Goal: Task Accomplishment & Management: Manage account settings

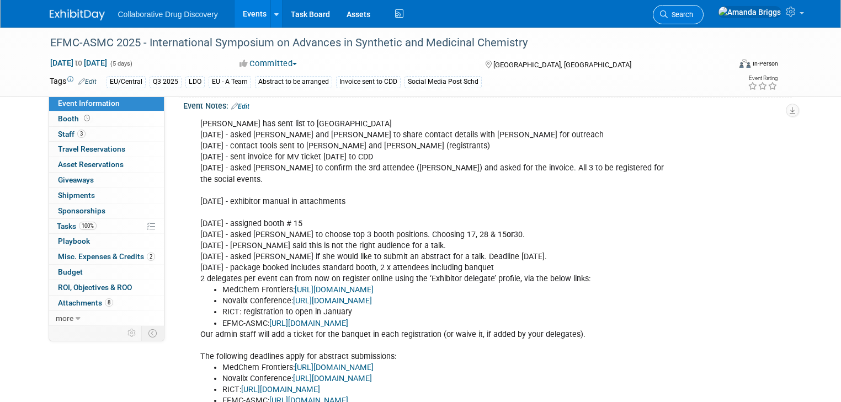
click at [693, 17] on span "Search" at bounding box center [679, 14] width 25 height 8
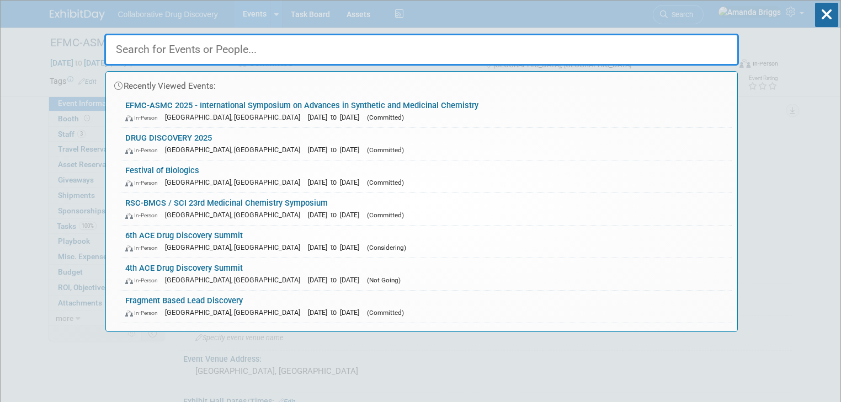
click at [269, 44] on input "text" at bounding box center [421, 50] width 634 height 32
paste input "Drug Discovery 2025"
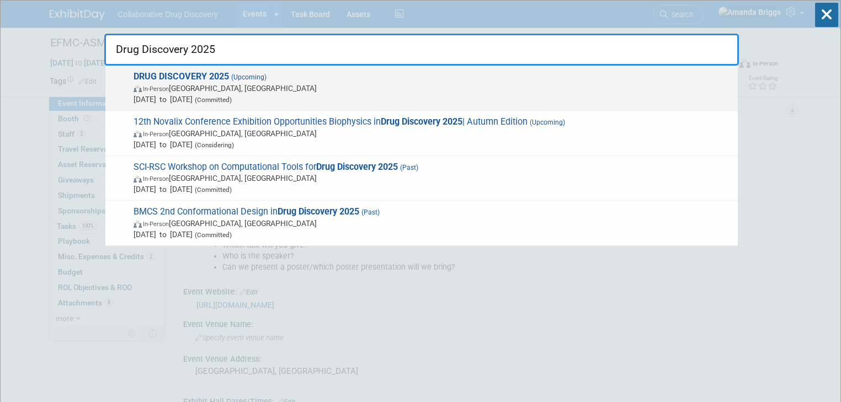
type input "Drug Discovery 2025"
click at [221, 75] on strong "DRUG DISCOVERY 2025" at bounding box center [180, 76] width 95 height 10
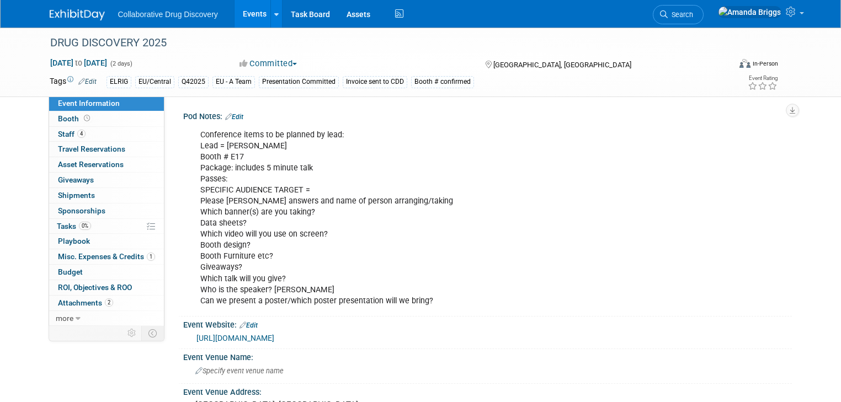
drag, startPoint x: 273, startPoint y: 133, endPoint x: 268, endPoint y: 121, distance: 13.8
click at [273, 134] on div "Conference items to be planned by lead: Lead = Ben Booth # E17 Package: include…" at bounding box center [432, 218] width 481 height 188
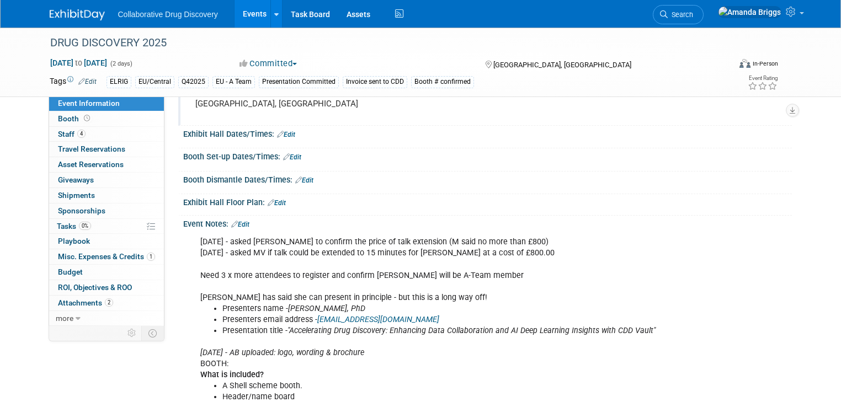
scroll to position [309, 0]
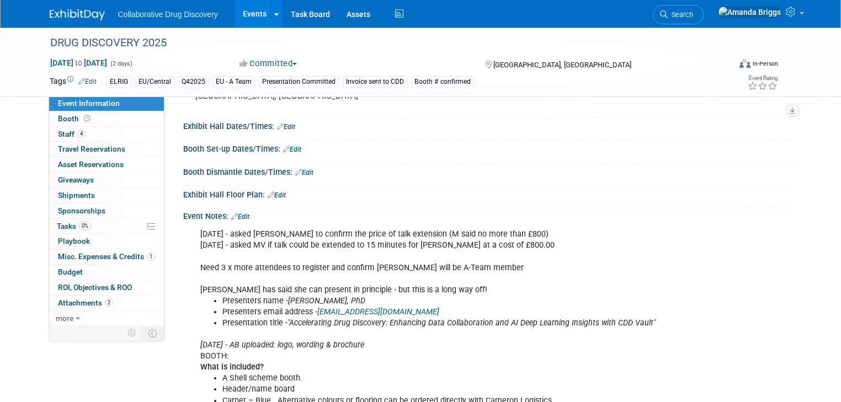
click at [234, 214] on link "Edit" at bounding box center [240, 217] width 18 height 8
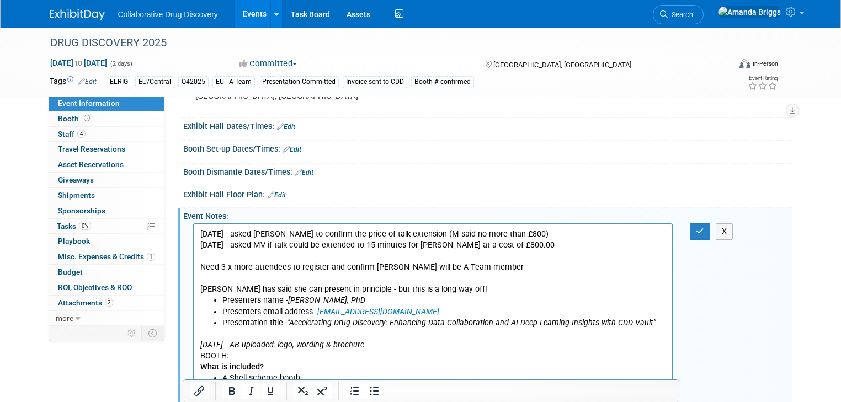
scroll to position [0, 0]
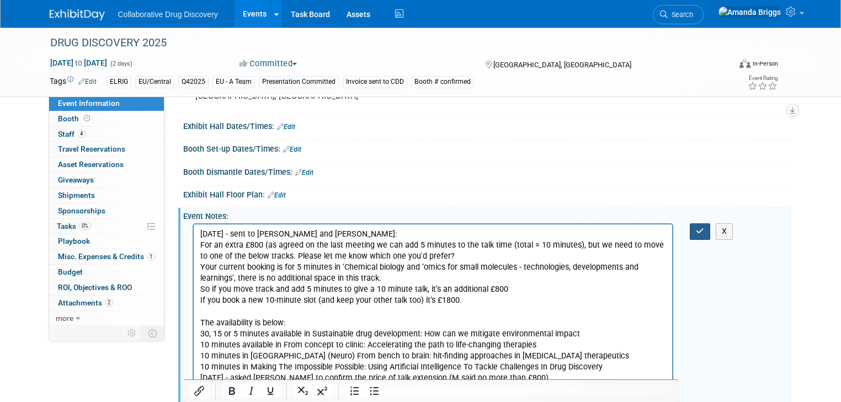
click at [704, 229] on icon "button" at bounding box center [700, 231] width 8 height 8
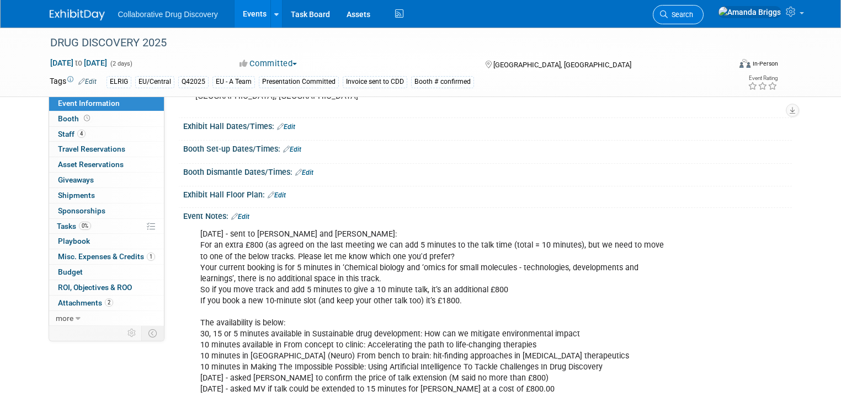
click at [693, 12] on span "Search" at bounding box center [679, 14] width 25 height 8
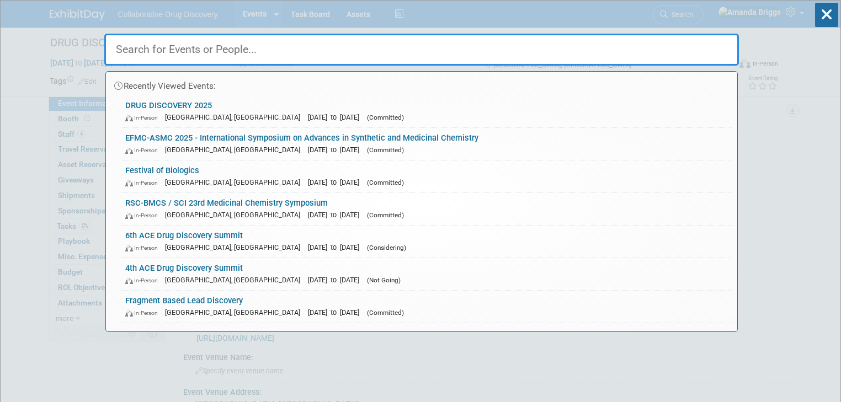
click at [333, 44] on input "text" at bounding box center [421, 50] width 634 height 32
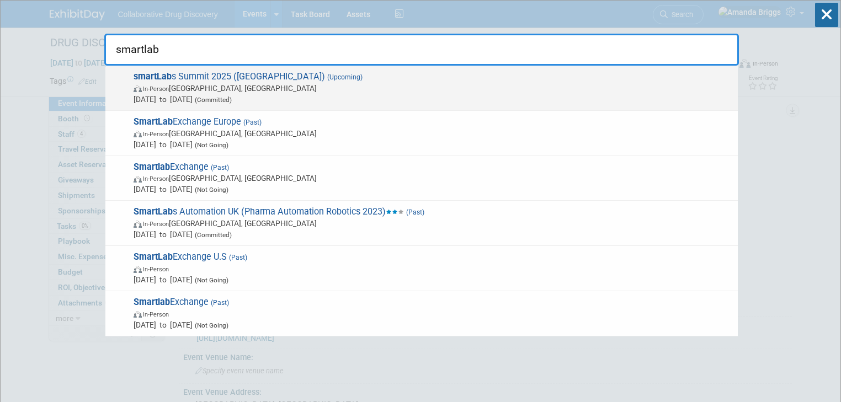
type input "smartlab"
click at [220, 77] on span "smartLab s Summit 2025 (Heidelberg) (Upcoming) In-Person Heidelberg, Germany Se…" at bounding box center [431, 88] width 602 height 34
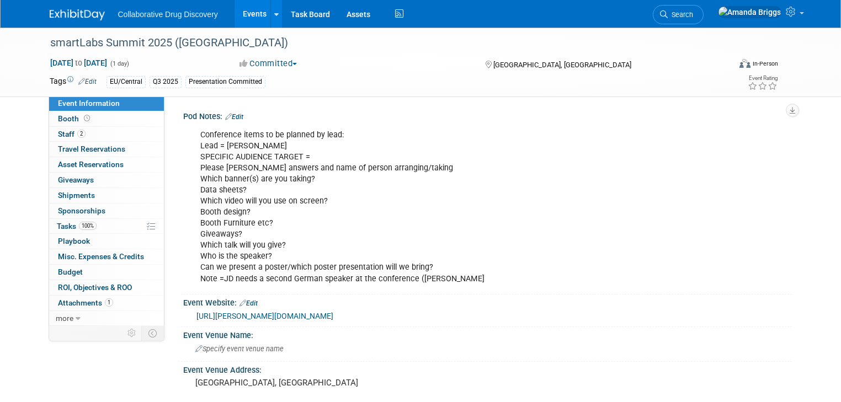
click at [79, 82] on link "Edit" at bounding box center [87, 82] width 18 height 8
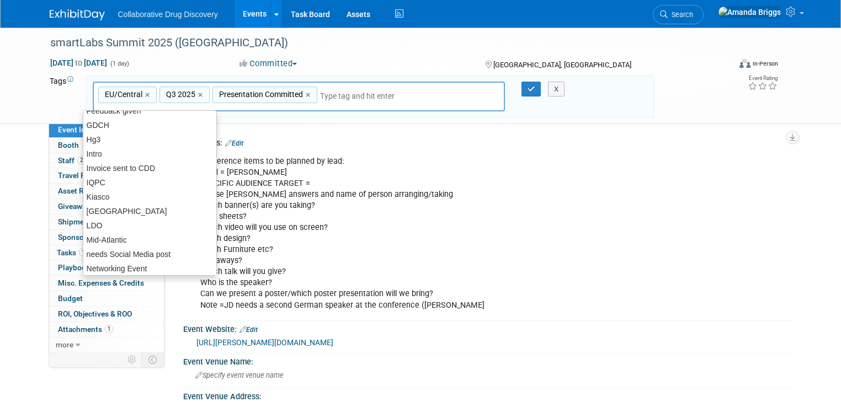
scroll to position [398, 0]
click at [121, 152] on div "Invoice sent to CDD" at bounding box center [149, 153] width 133 height 14
type input "EU/Central, Q3 2025, Presentation Committed, EU - A Team"
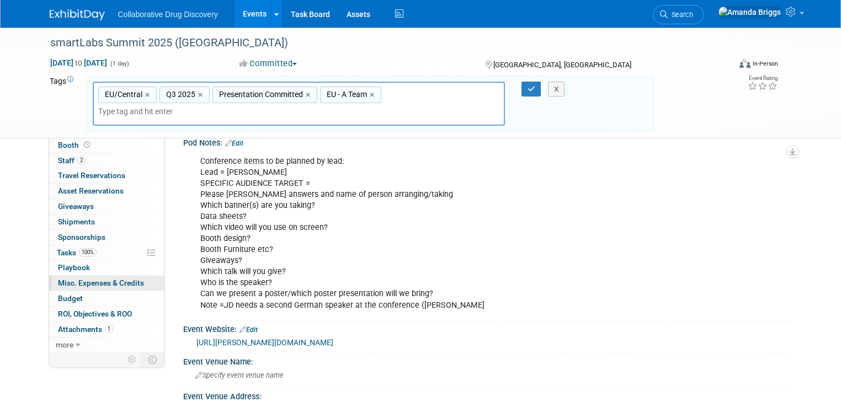
click at [109, 283] on span "Misc. Expenses & Credits 0" at bounding box center [101, 283] width 86 height 9
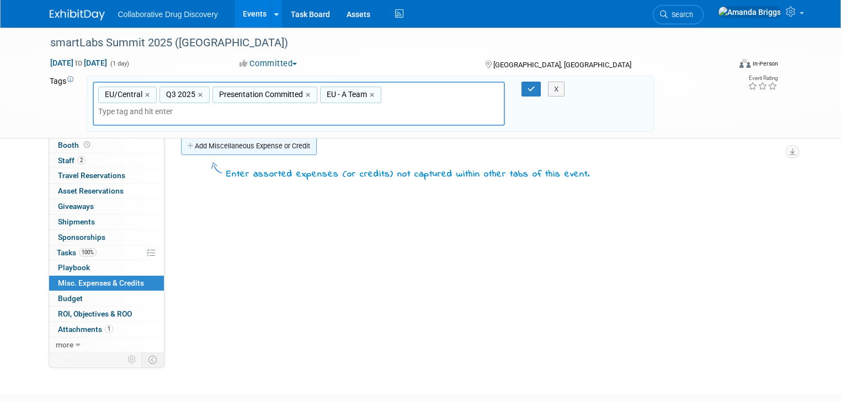
click at [242, 149] on link "Add Miscellaneous Expense or Credit" at bounding box center [249, 146] width 136 height 18
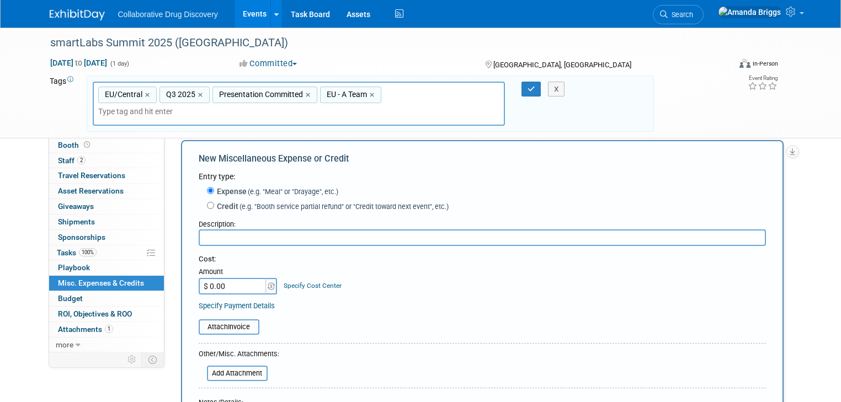
scroll to position [0, 0]
click at [236, 330] on input "file" at bounding box center [192, 326] width 131 height 13
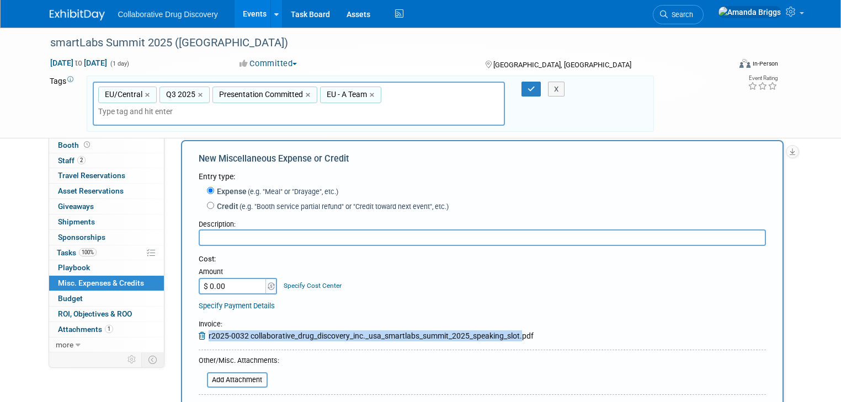
drag, startPoint x: 511, startPoint y: 338, endPoint x: 199, endPoint y: 333, distance: 312.8
click at [208, 333] on span "r2025-0032 collaborative_drug_discovery_inc._usa_smartlabs_summit_2025_speaking…" at bounding box center [370, 335] width 325 height 9
copy span "r2025-0032 collaborative_drug_discovery_inc._usa_smartlabs_summit_2025_speaking…"
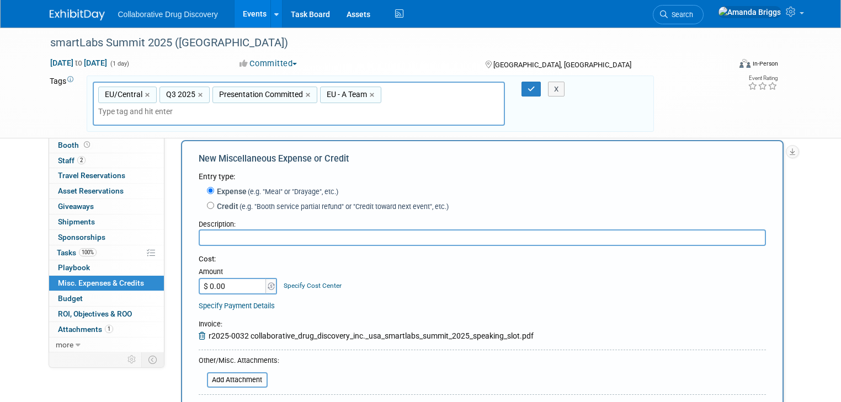
click at [217, 233] on input "text" at bounding box center [482, 237] width 567 height 17
paste input "r2025-0032 collaborative_drug_discovery_inc._usa_smartlabs_summit_2025_speaking…"
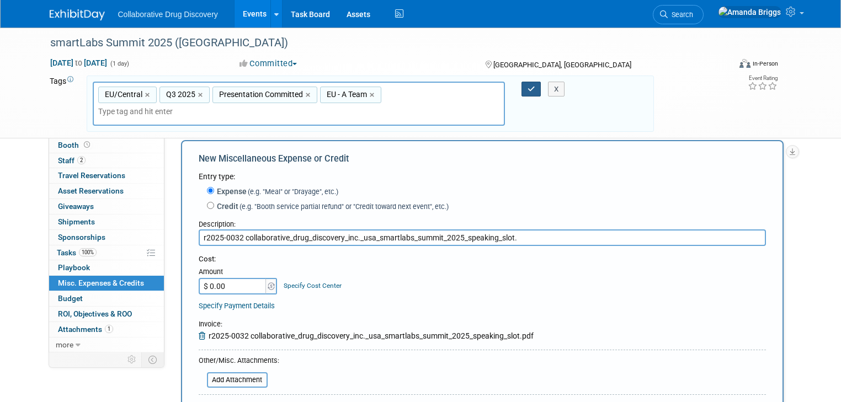
click at [534, 89] on icon "button" at bounding box center [531, 88] width 8 height 7
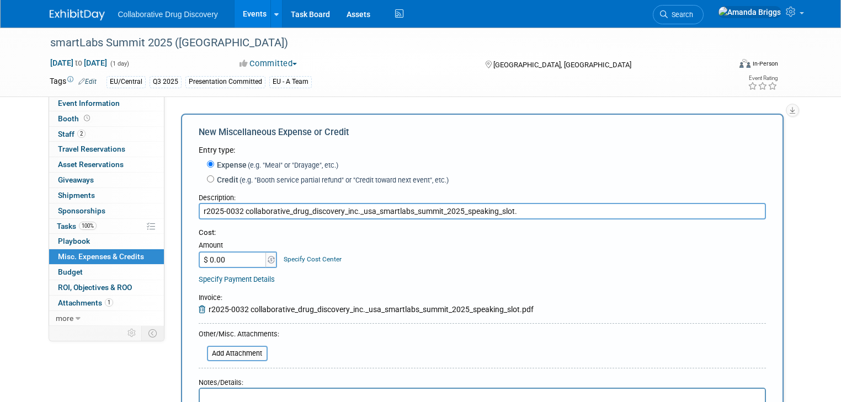
click at [434, 213] on input "r2025-0032 collaborative_drug_discovery_inc._usa_smartlabs_summit_2025_speaking…" at bounding box center [482, 211] width 567 height 17
click at [512, 212] on input "r2025-0032 collaborative_drug_discovery_inc._usa_smartlabs_summit_2025_speaking…" at bounding box center [482, 211] width 567 height 17
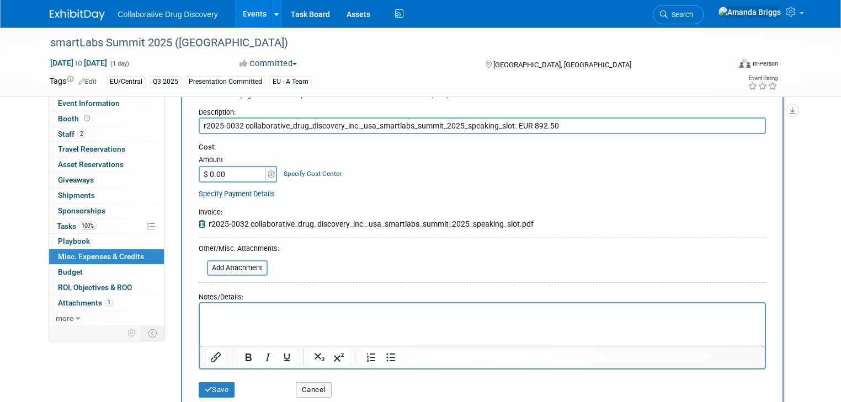
scroll to position [88, 0]
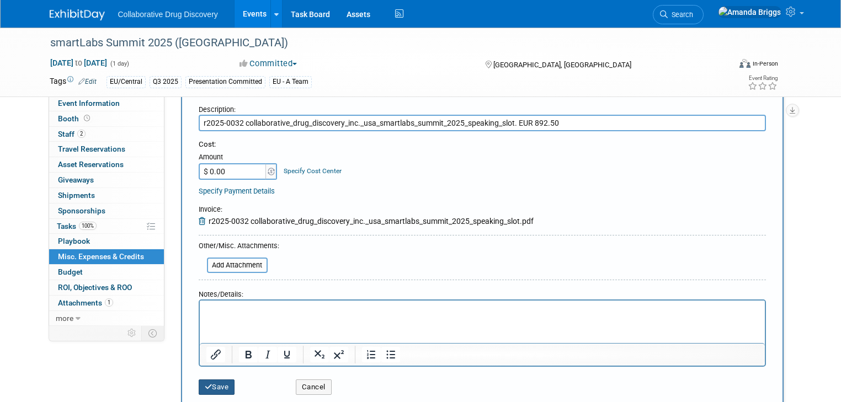
type input "r2025-0032 collaborative_drug_discovery_inc._usa_smartlabs_summit_2025_speaking…"
click at [214, 390] on button "Save" at bounding box center [217, 386] width 36 height 15
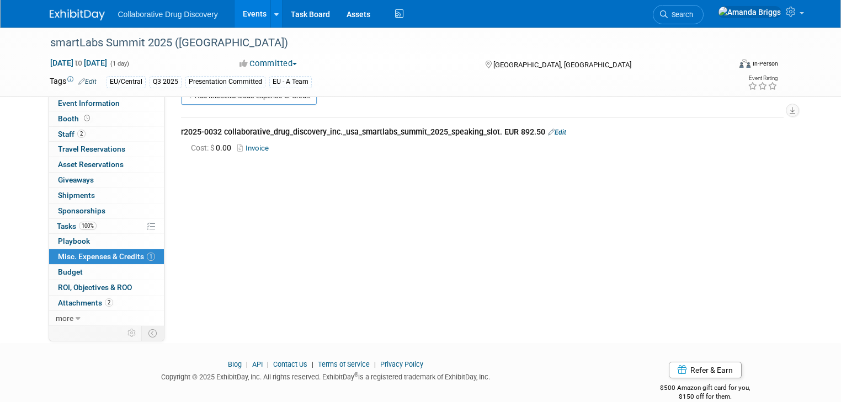
scroll to position [0, 0]
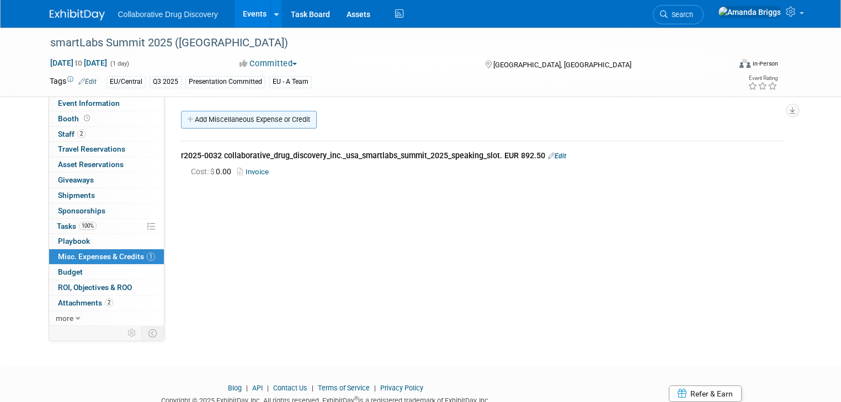
click at [260, 118] on link "Add Miscellaneous Expense or Credit" at bounding box center [249, 120] width 136 height 18
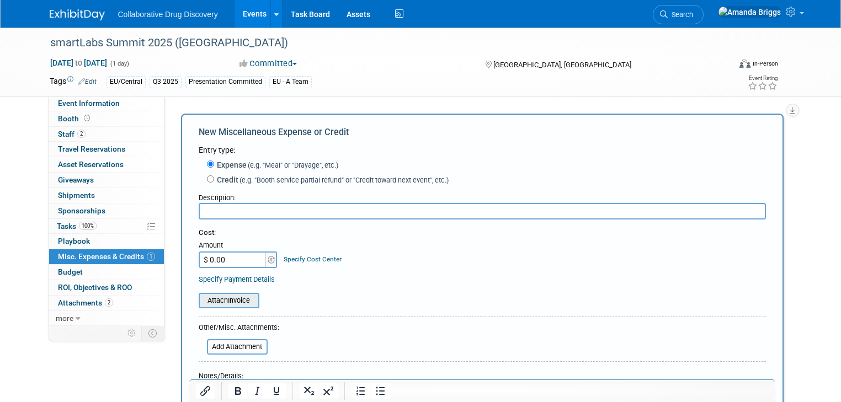
click at [223, 297] on input "file" at bounding box center [192, 300] width 131 height 13
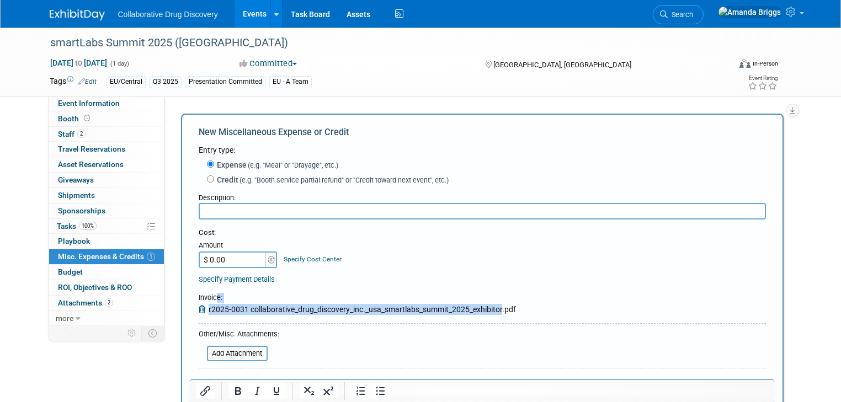
drag, startPoint x: 492, startPoint y: 311, endPoint x: 207, endPoint y: 300, distance: 284.8
click at [207, 300] on div "Invoice : r2025-0031 collaborative_drug_discovery_inc._usa_smartlabs_summit_202…" at bounding box center [357, 304] width 317 height 22
click at [421, 308] on span "r2025-0031 collaborative_drug_discovery_inc._usa_smartlabs_summit_2025_exhibito…" at bounding box center [361, 309] width 307 height 9
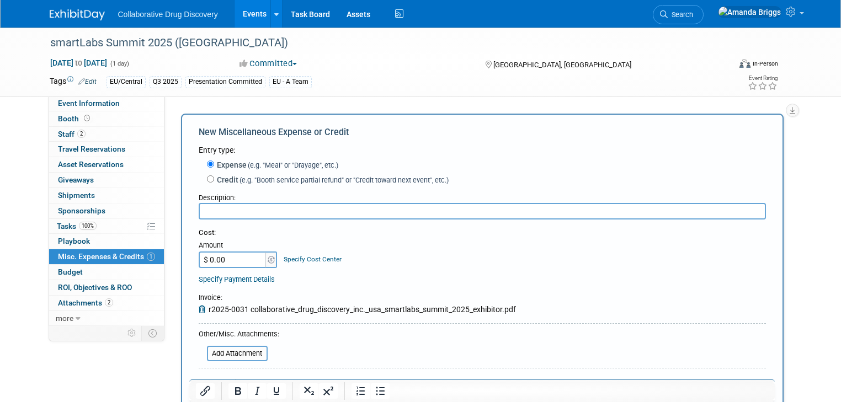
click at [497, 309] on span "r2025-0031 collaborative_drug_discovery_inc._usa_smartlabs_summit_2025_exhibito…" at bounding box center [361, 309] width 307 height 9
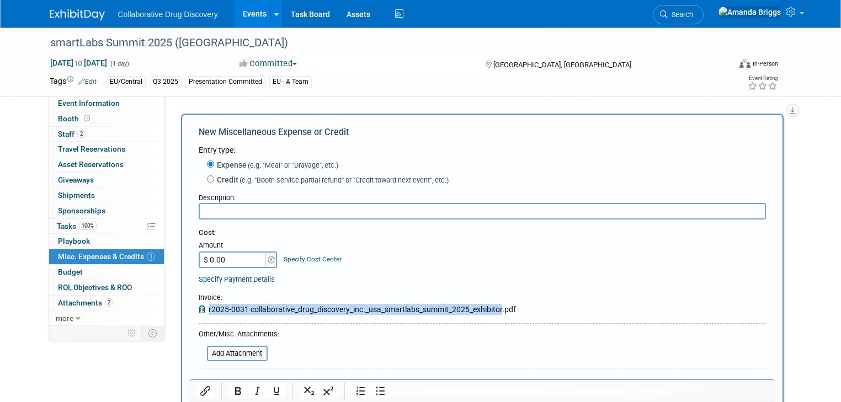
drag, startPoint x: 492, startPoint y: 309, endPoint x: 198, endPoint y: 313, distance: 294.0
click at [208, 313] on span "r2025-0031 collaborative_drug_discovery_inc._usa_smartlabs_summit_2025_exhibito…" at bounding box center [361, 309] width 307 height 9
copy div "r2025-0031 collaborative_drug_discovery_inc._usa_smartlabs_summit_2025_exhibitor"
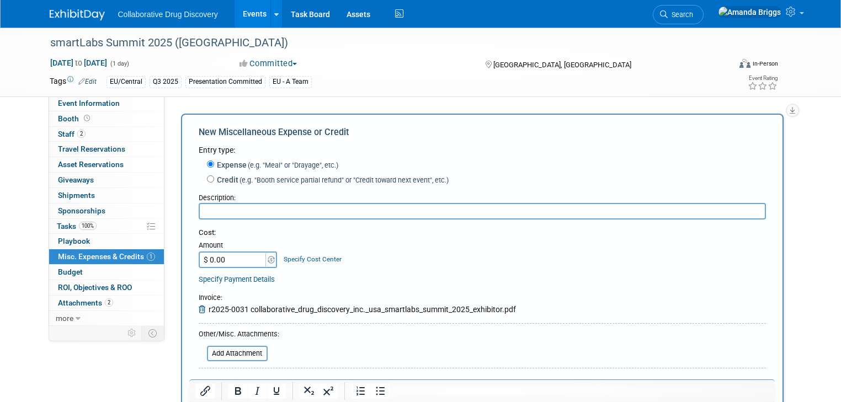
click at [250, 214] on input "text" at bounding box center [482, 211] width 567 height 17
paste input "r2025-0031 collaborative_drug_discovery_inc._usa_smartlabs_summit_2025_exhibitor"
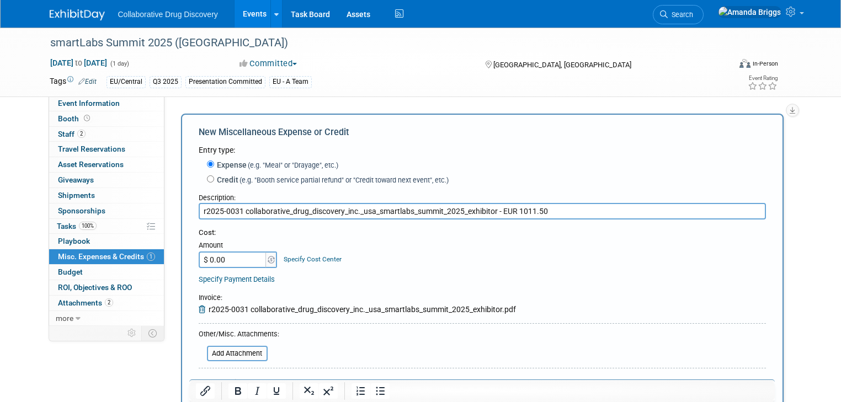
type input "r2025-0031 collaborative_drug_discovery_inc._usa_smartlabs_summit_2025_exhibito…"
click at [331, 263] on div "Cost: Amount $ 0.00 Specify Cost Center Cost Center -- Not Specified --" at bounding box center [482, 248] width 567 height 40
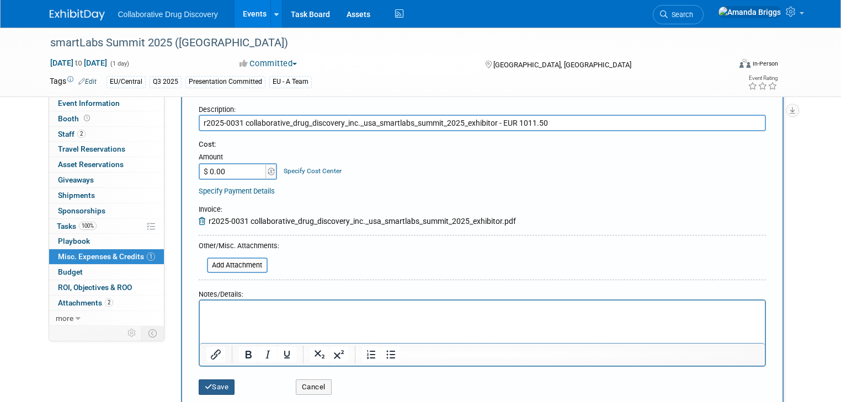
click at [220, 385] on button "Save" at bounding box center [217, 386] width 36 height 15
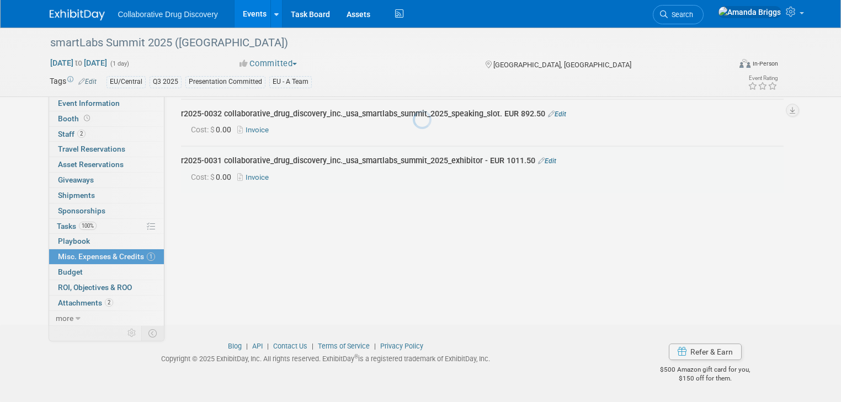
scroll to position [42, 0]
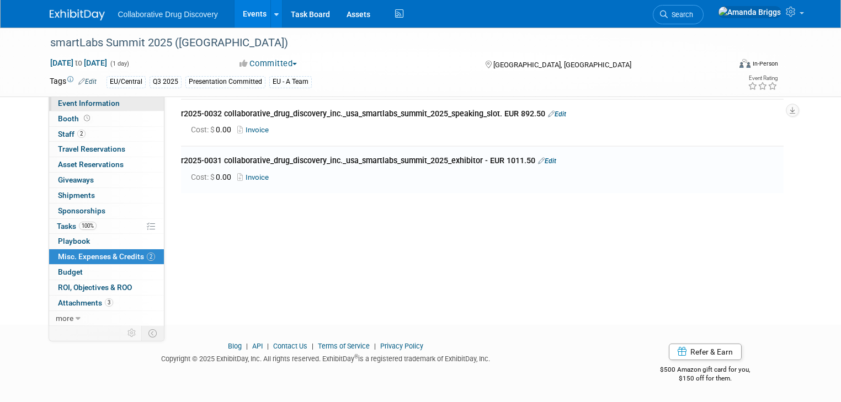
click at [69, 104] on span "Event Information" at bounding box center [89, 103] width 62 height 9
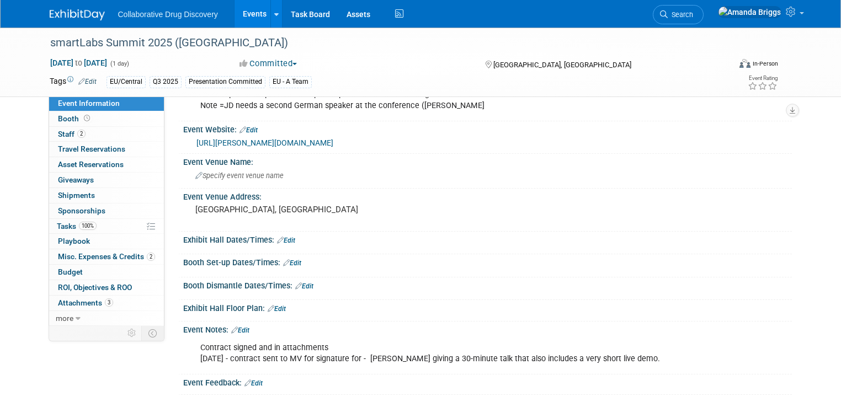
scroll to position [176, 0]
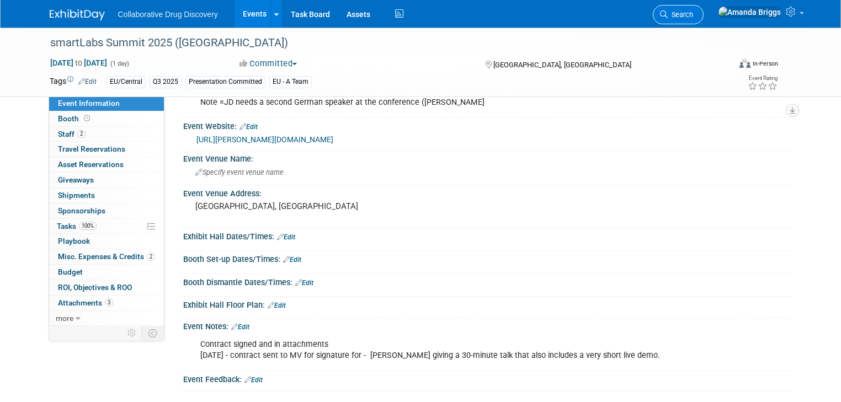
click at [693, 18] on span "Search" at bounding box center [679, 14] width 25 height 8
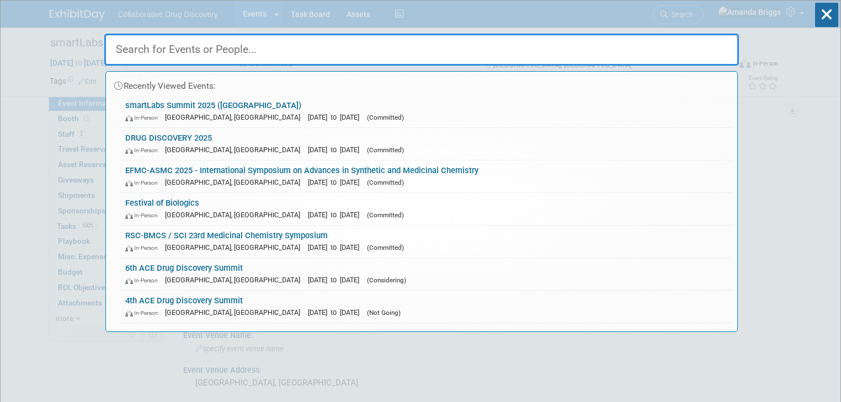
click at [288, 55] on input "text" at bounding box center [421, 50] width 634 height 32
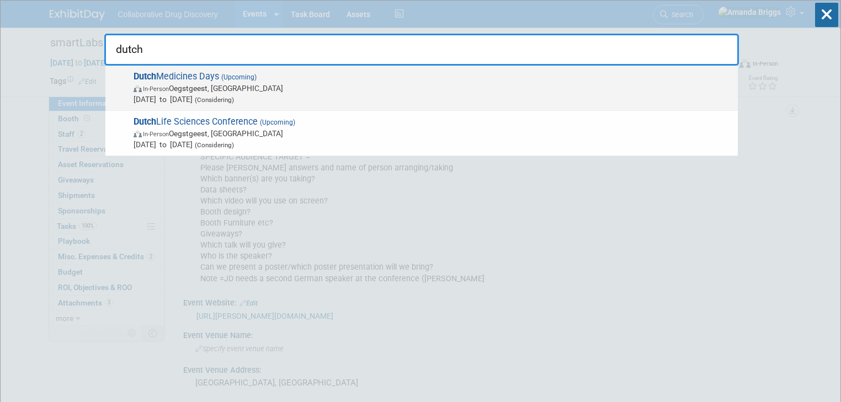
type input "dutch"
click at [205, 79] on span "Dutch Medicines Days (Upcoming) In-Person Oegstgeest, Netherlands Oct 8, 2025 t…" at bounding box center [431, 88] width 602 height 34
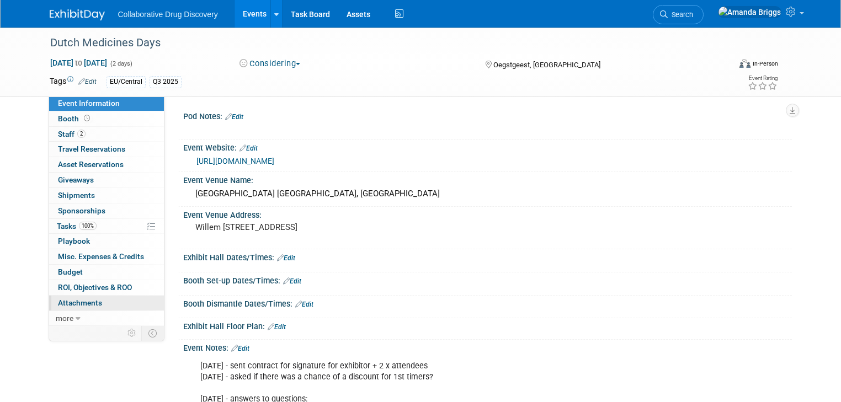
click at [60, 301] on span "Attachments 0" at bounding box center [80, 302] width 44 height 9
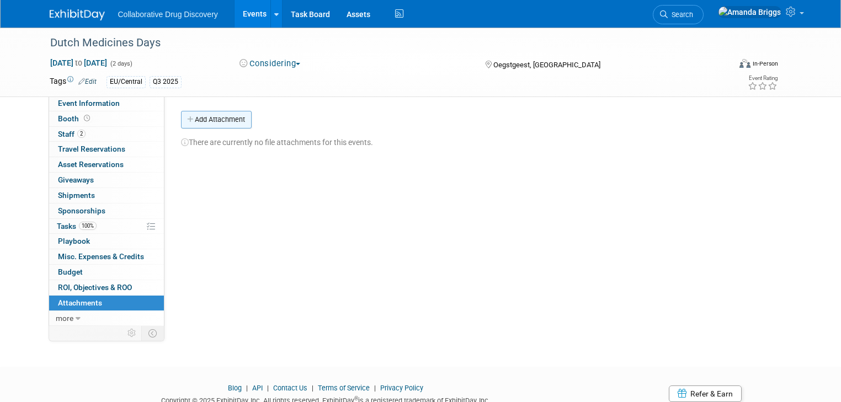
click at [206, 119] on button "Add Attachment" at bounding box center [216, 120] width 71 height 18
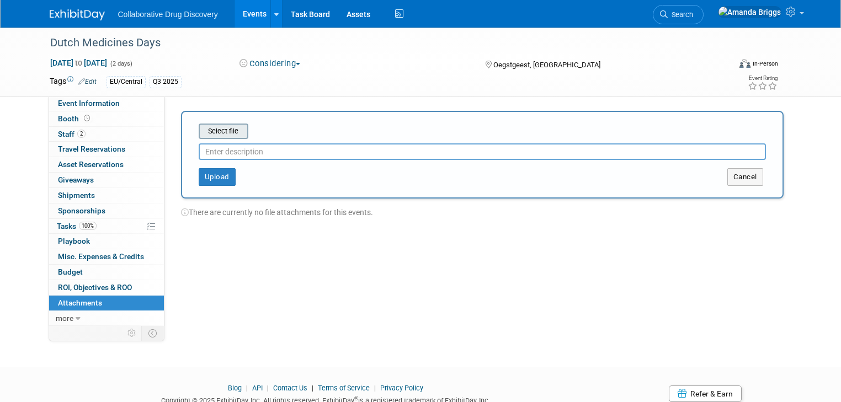
click at [210, 133] on input "file" at bounding box center [181, 131] width 131 height 13
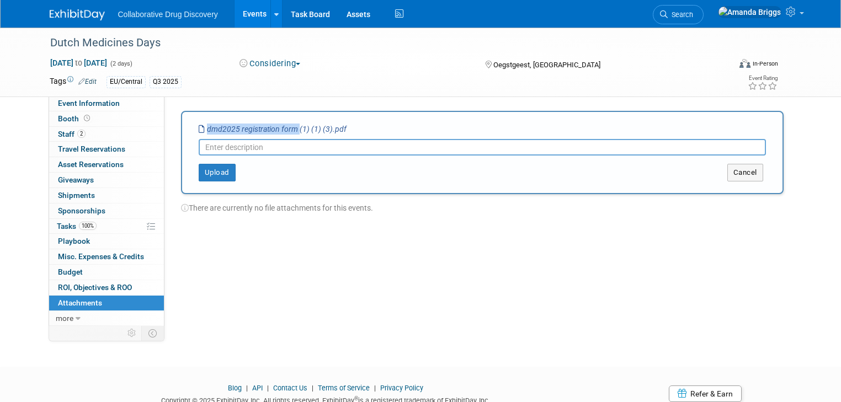
drag, startPoint x: 287, startPoint y: 126, endPoint x: 196, endPoint y: 128, distance: 91.0
click at [199, 128] on icon "dmd2025 registration form (1) (1) (3).pdf" at bounding box center [273, 129] width 148 height 9
copy icon "dmd2025 registration form"
click at [199, 148] on input "text" at bounding box center [482, 147] width 567 height 17
paste input "dmd2025 registration form"
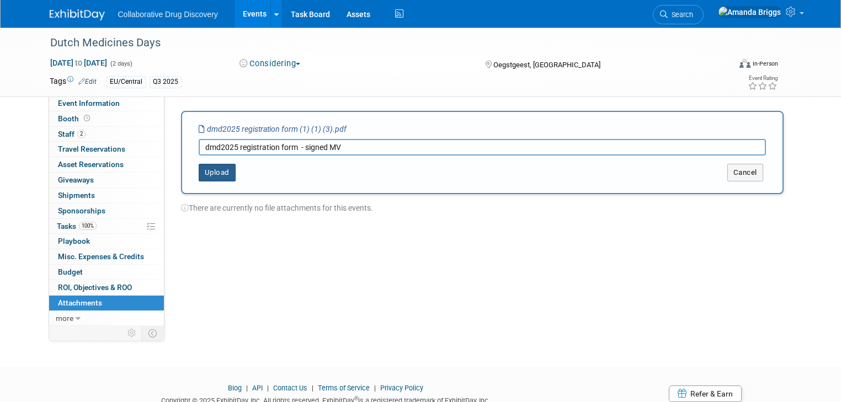
type input "dmd2025 registration form - signed MV"
click at [216, 172] on button "Upload" at bounding box center [217, 173] width 37 height 18
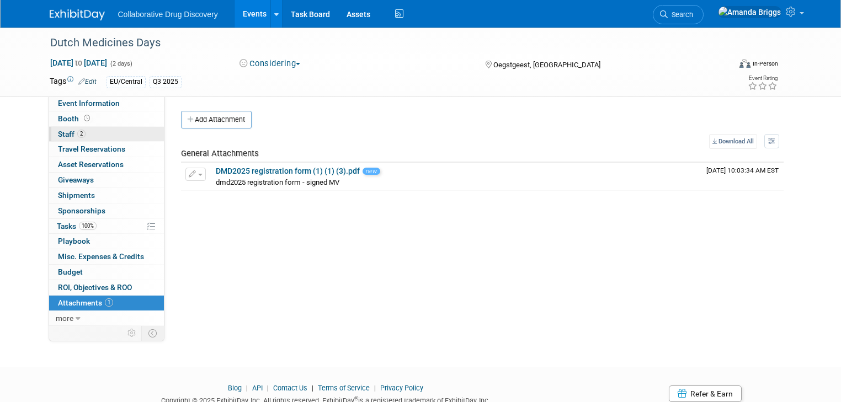
click at [58, 135] on span "Staff 2" at bounding box center [72, 134] width 28 height 9
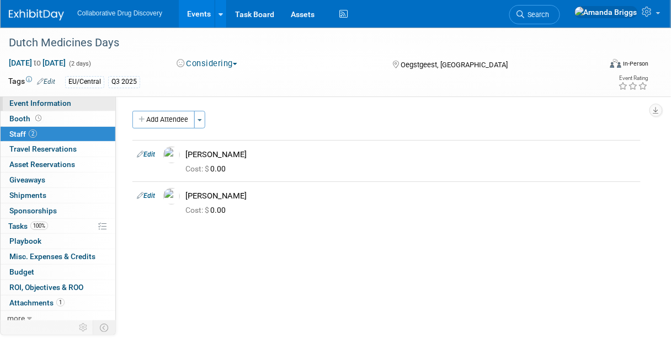
click at [58, 104] on span "Event Information" at bounding box center [40, 103] width 62 height 9
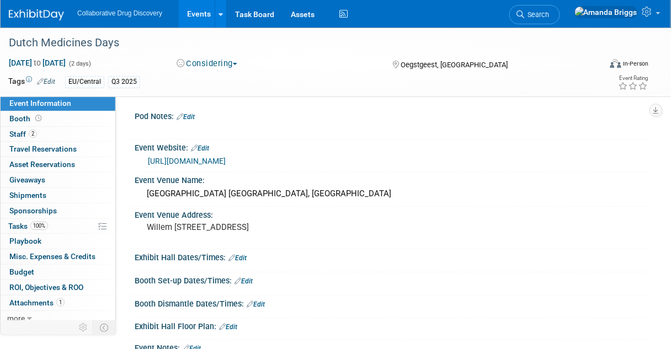
click at [296, 321] on div "Exhibit Hall Floor Plan: Edit" at bounding box center [392, 325] width 514 height 14
click at [188, 116] on link "Edit" at bounding box center [185, 117] width 18 height 8
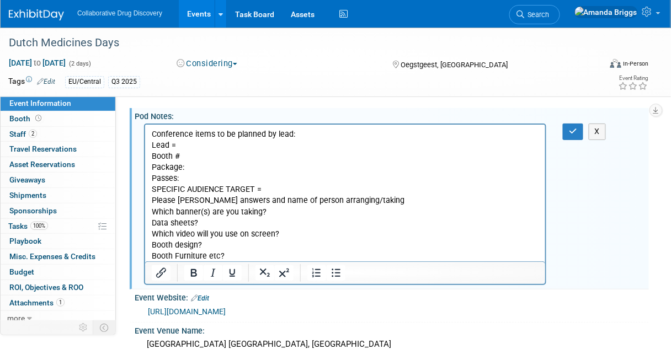
click at [239, 258] on p "Conference items to be planned by lead: Lead = Booth # Package: Passes: SPECIFI…" at bounding box center [344, 195] width 387 height 133
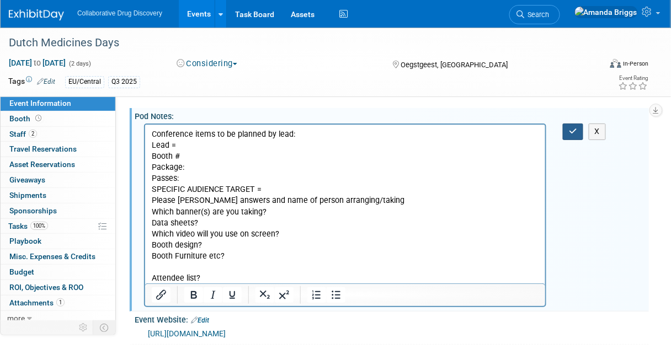
click at [577, 136] on button "button" at bounding box center [573, 132] width 20 height 16
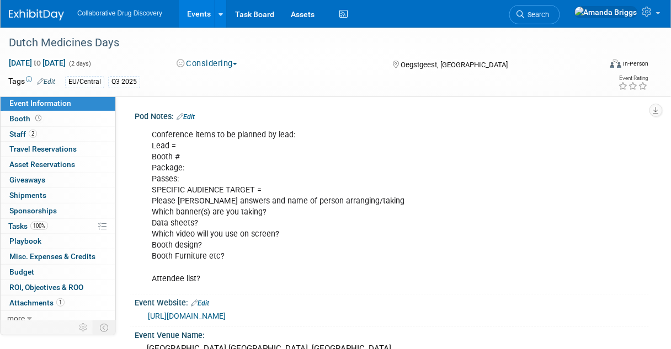
click at [495, 315] on div "https://www.hyphenprojects.nl/figon-dmd/" at bounding box center [394, 316] width 493 height 13
drag, startPoint x: 132, startPoint y: 44, endPoint x: 2, endPoint y: 38, distance: 130.3
click at [2, 38] on div "Dutch Medicines Days" at bounding box center [301, 43] width 602 height 30
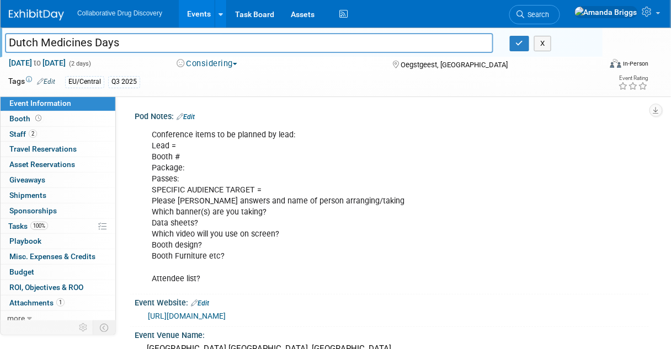
click at [129, 41] on input "Dutch Medicines Days" at bounding box center [249, 42] width 488 height 19
drag, startPoint x: 129, startPoint y: 41, endPoint x: -2, endPoint y: 45, distance: 131.3
click at [0, 45] on html "Collaborative Drug Discovery Events Add Event Bulk Upload Events Shareable Even…" at bounding box center [335, 174] width 671 height 349
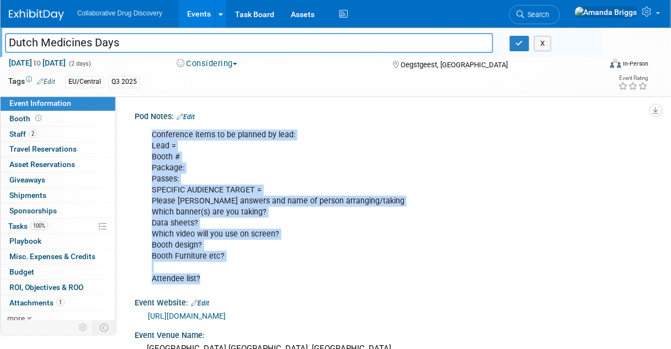
drag, startPoint x: 221, startPoint y: 278, endPoint x: 141, endPoint y: 147, distance: 153.4
click at [141, 147] on div "Conference items to be planned by lead: Lead = Booth # Package: Passes: SPECIFI…" at bounding box center [392, 206] width 514 height 170
click at [188, 147] on div "Conference items to be planned by lead: Lead = Booth # Package: Passes: SPECIFI…" at bounding box center [345, 207] width 402 height 166
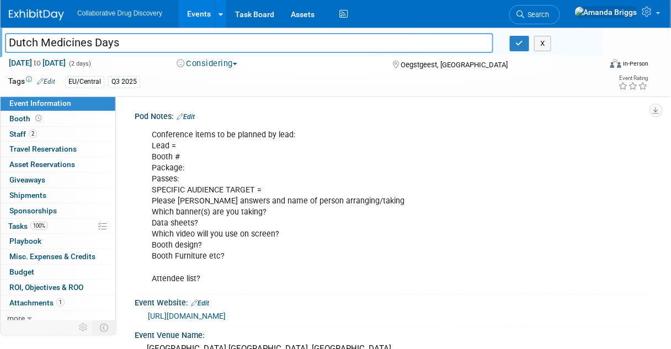
click at [191, 117] on link "Edit" at bounding box center [185, 117] width 18 height 8
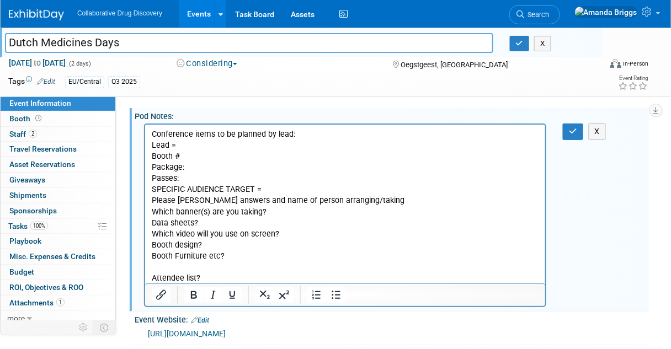
click at [186, 144] on p "Conference items to be planned by lead: Lead = Booth # Package: Passes: SPECIFI…" at bounding box center [344, 206] width 387 height 155
click at [212, 163] on p "Conference items to be planned by lead: Lead = Daniel Scalon Booth # Package: P…" at bounding box center [344, 206] width 387 height 155
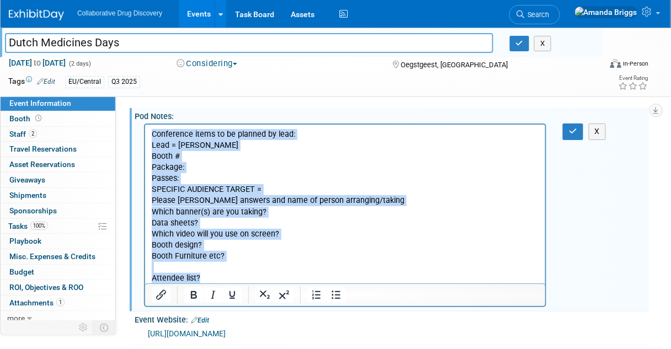
drag, startPoint x: 218, startPoint y: 276, endPoint x: 136, endPoint y: 135, distance: 163.2
click at [145, 135] on html "Conference items to be planned by lead: Lead = Daniel Scalon Booth # Package: P…" at bounding box center [345, 204] width 400 height 159
copy p "Conference items to be planned by lead: Lead = Daniel Scalon Booth # Package: P…"
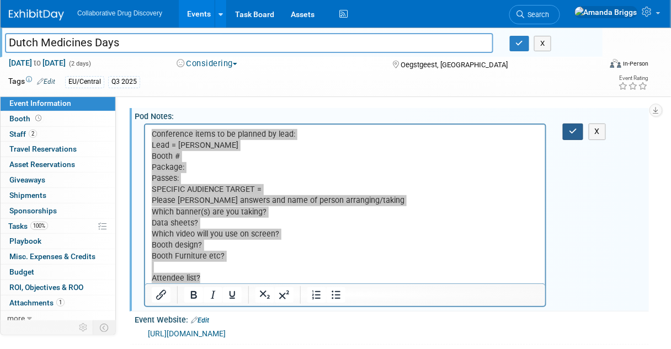
click at [575, 133] on icon "button" at bounding box center [573, 131] width 8 height 8
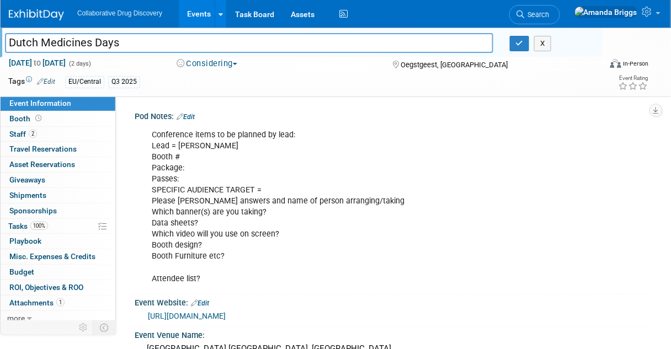
click at [195, 117] on link "Edit" at bounding box center [185, 117] width 18 height 8
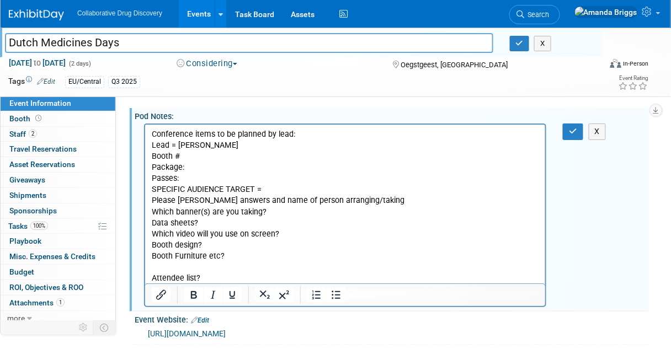
click at [191, 158] on p "Conference items to be planned by lead: Lead = Daniel Scalon Booth # Package: P…" at bounding box center [344, 206] width 387 height 155
click at [195, 164] on p "Conference items to be planned by lead: Lead = Daniel Scalon Booth # 3x2 Packag…" at bounding box center [344, 206] width 387 height 155
click at [192, 180] on p "Conference items to be planned by lead: Lead = Daniel Scalon Booth # 3x2 Packag…" at bounding box center [344, 206] width 387 height 155
click at [219, 167] on p "Conference items to be planned by lead: Lead = Daniel Scalon Booth # 3x2 Packag…" at bounding box center [344, 206] width 387 height 155
click at [264, 214] on p "Conference items to be planned by lead: Lead = [PERSON_NAME] # 3x2 Package: Exh…" at bounding box center [344, 206] width 387 height 155
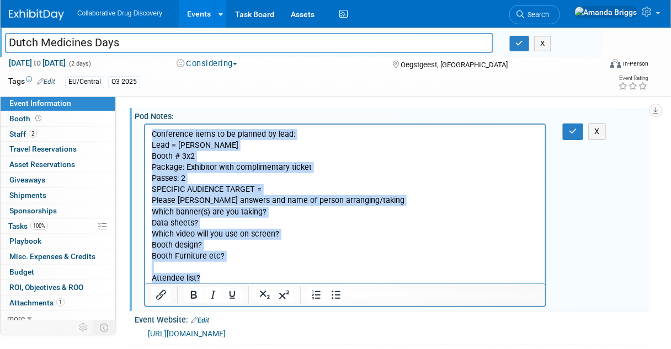
drag, startPoint x: 215, startPoint y: 276, endPoint x: 133, endPoint y: 131, distance: 166.7
click at [145, 131] on html "Conference items to be planned by lead: Lead = [PERSON_NAME] # 3x2 Package: Exh…" at bounding box center [345, 204] width 400 height 159
copy p "Conference items to be planned by lead: Lead = [PERSON_NAME] # 3x2 Package: Exh…"
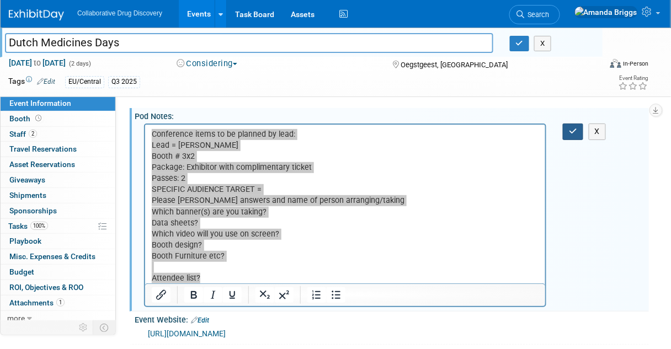
click at [574, 133] on icon "button" at bounding box center [573, 131] width 8 height 8
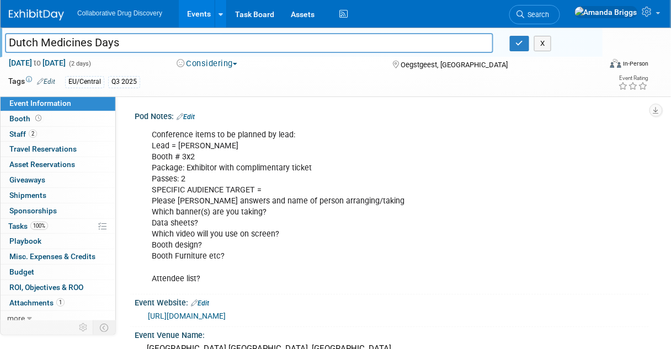
click at [55, 83] on link "Edit" at bounding box center [46, 82] width 18 height 8
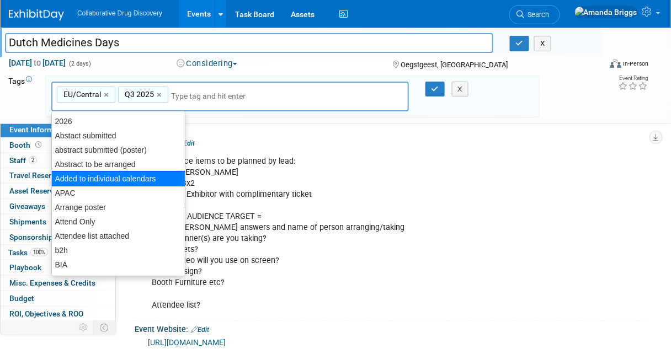
click at [88, 177] on div "Added to individual calendars" at bounding box center [118, 178] width 134 height 15
type input "EU/Central, Q3 2025, Added to individual calendars"
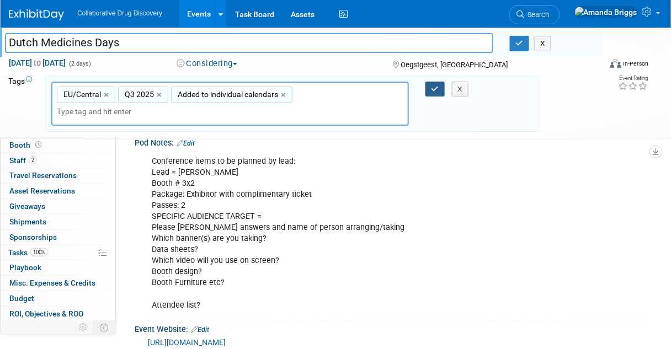
click at [433, 89] on icon "button" at bounding box center [435, 88] width 8 height 7
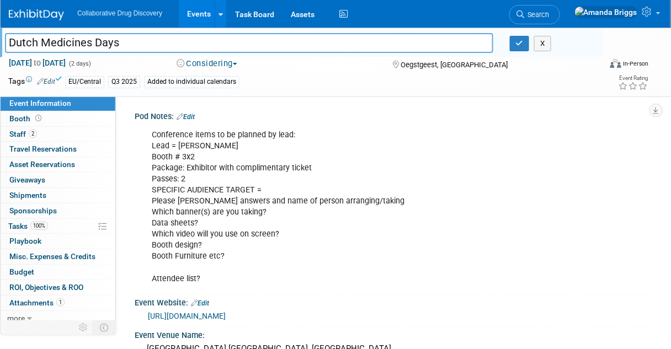
click at [237, 63] on span "button" at bounding box center [235, 64] width 4 height 2
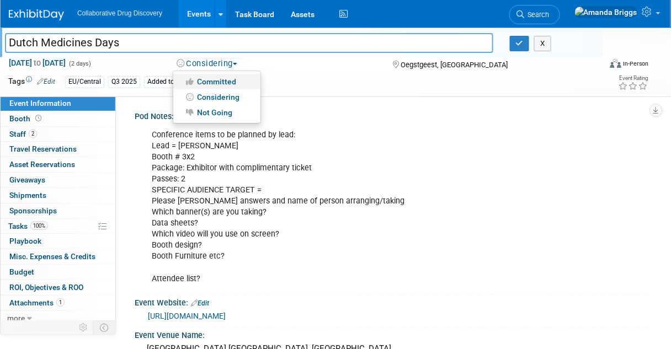
click at [227, 79] on link "Committed" at bounding box center [216, 81] width 87 height 15
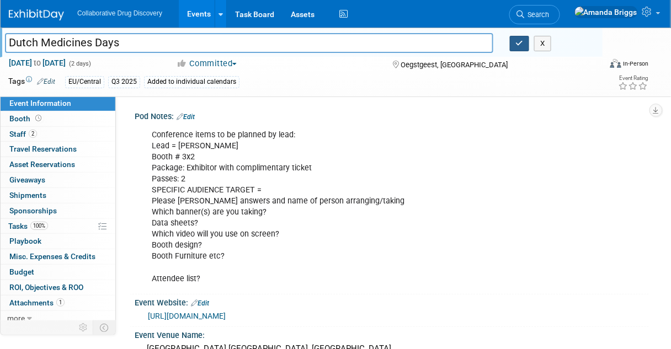
click at [511, 42] on button "button" at bounding box center [520, 43] width 20 height 15
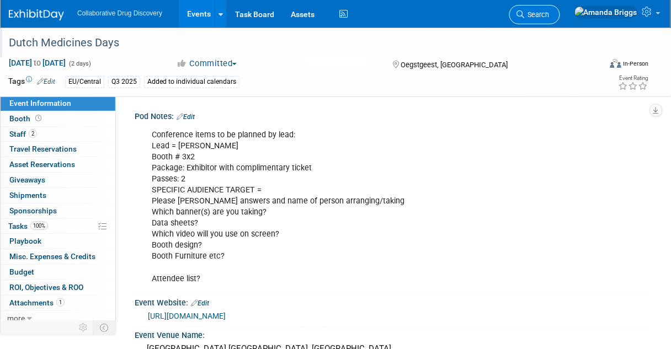
click at [549, 11] on span "Search" at bounding box center [536, 14] width 25 height 8
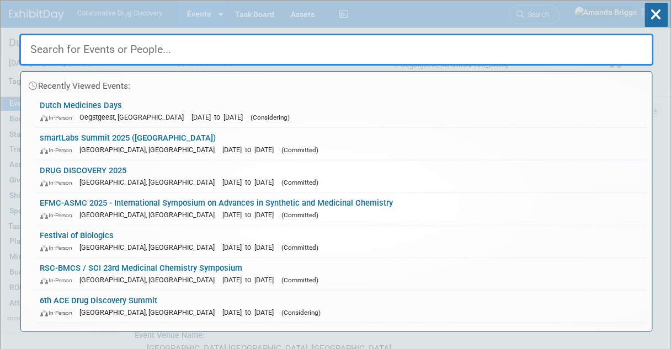
paste input "2025-USJHC"
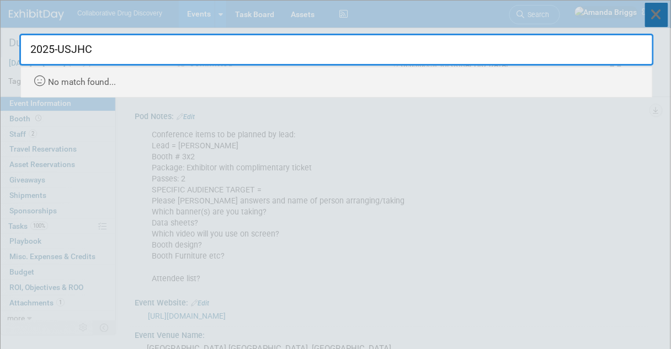
type input "2025-USJHC"
click at [661, 15] on icon at bounding box center [656, 15] width 23 height 24
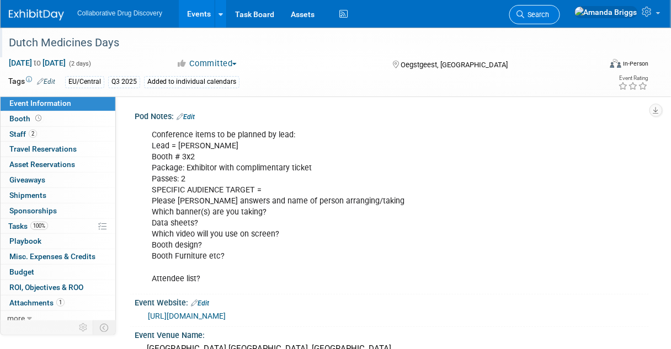
click at [549, 15] on span "Search" at bounding box center [536, 14] width 25 height 8
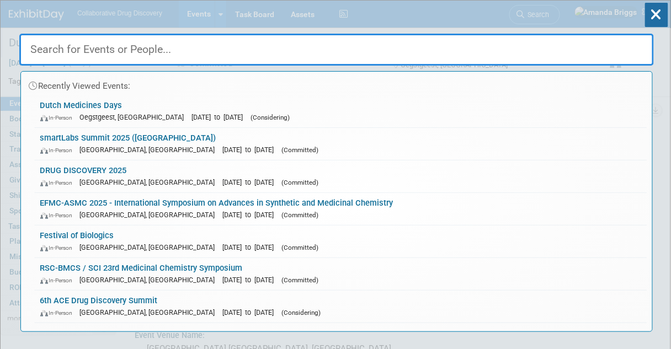
click at [648, 97] on div "Recently Viewed Events: Dutch Medicines Days In-Person Oegstgeest, Netherlands …" at bounding box center [336, 201] width 632 height 261
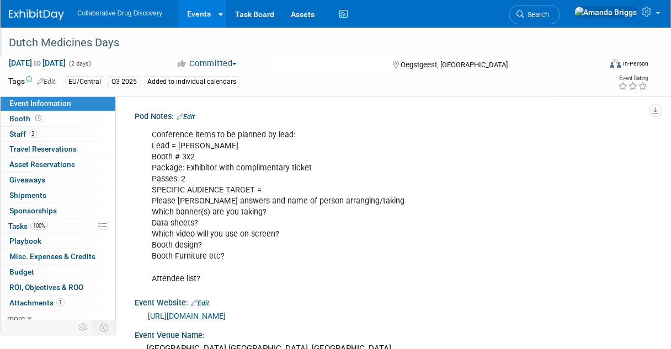
click at [205, 13] on link "Events" at bounding box center [199, 14] width 40 height 28
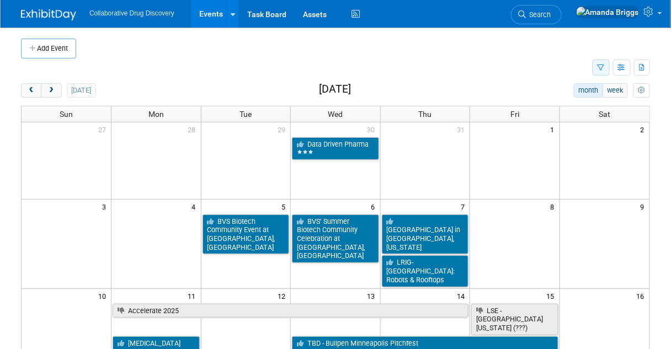
click at [602, 65] on icon "button" at bounding box center [600, 68] width 7 height 7
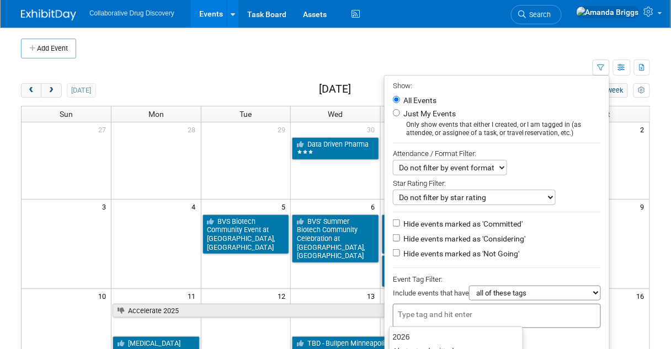
click at [405, 309] on input "text" at bounding box center [442, 314] width 88 height 11
type input "ap"
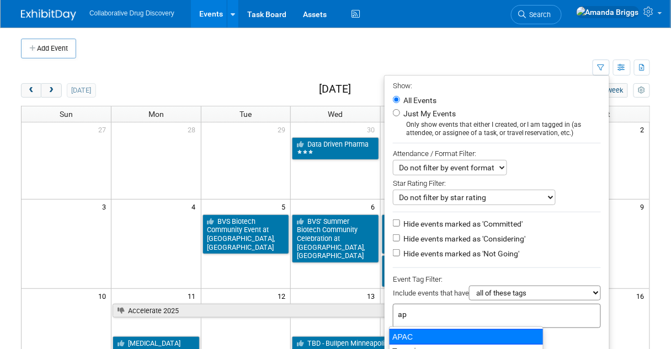
click at [398, 336] on div "APAC" at bounding box center [466, 336] width 154 height 15
type input "APAC"
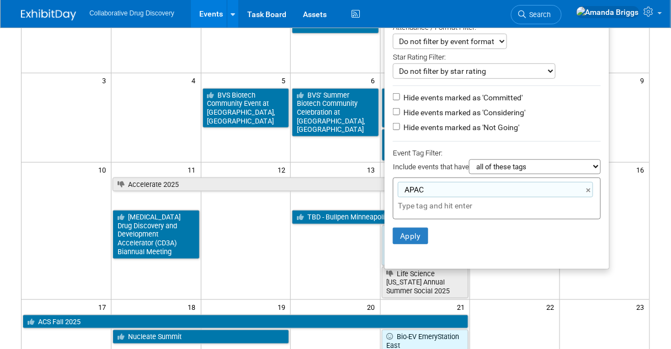
scroll to position [132, 0]
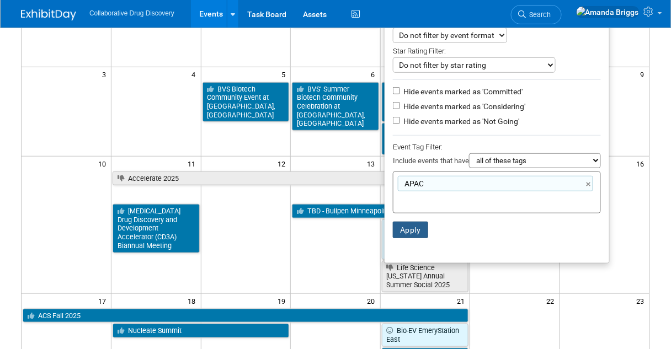
click at [406, 229] on button "Apply" at bounding box center [410, 230] width 35 height 17
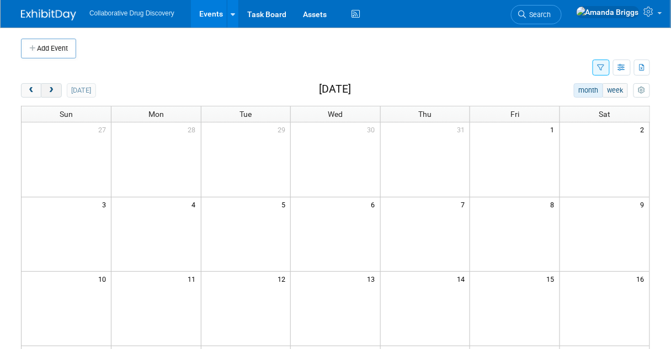
click at [57, 89] on button "next" at bounding box center [51, 90] width 20 height 14
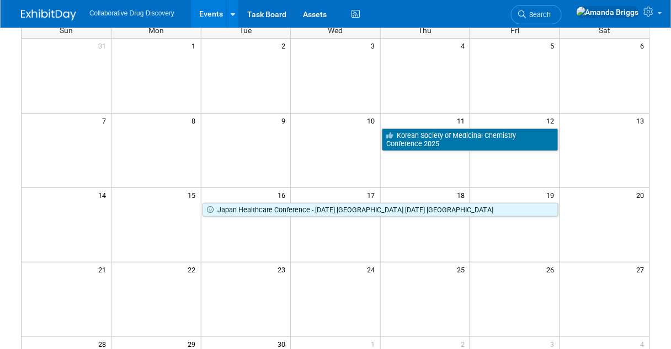
scroll to position [88, 0]
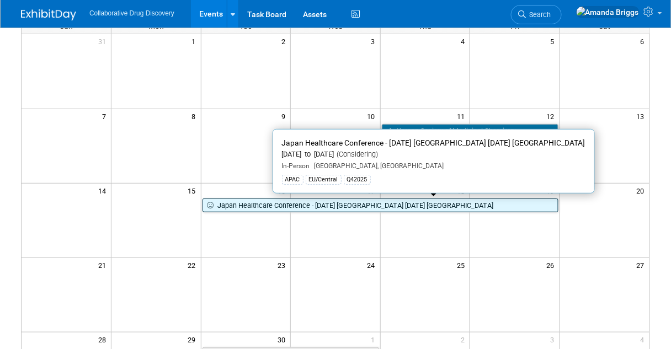
click at [272, 204] on link "Japan Healthcare Conference - [DATE] [GEOGRAPHIC_DATA] [DATE] [GEOGRAPHIC_DATA]" at bounding box center [380, 206] width 356 height 14
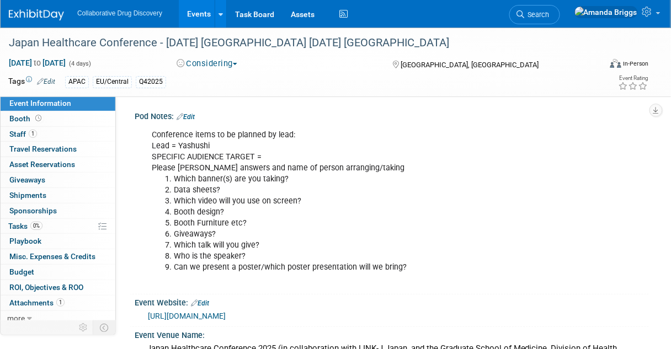
click at [221, 62] on button "Considering" at bounding box center [207, 64] width 69 height 12
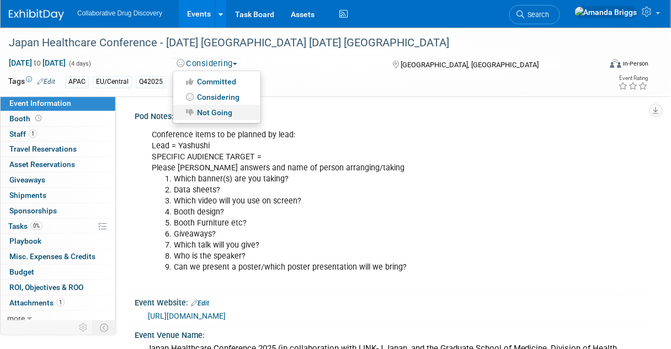
click at [213, 109] on link "Not Going" at bounding box center [216, 112] width 87 height 15
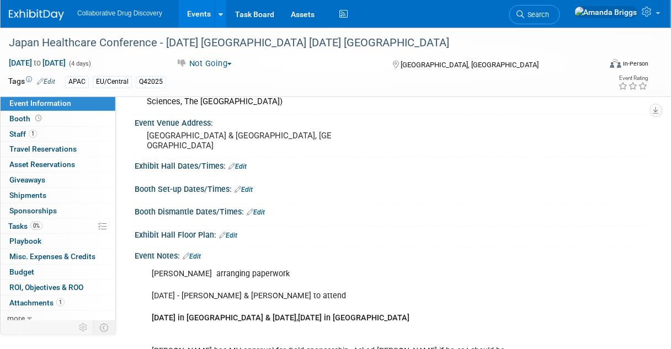
scroll to position [265, 0]
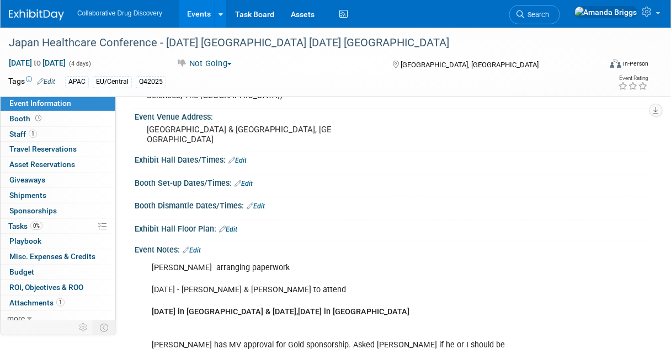
click at [201, 247] on link "Edit" at bounding box center [192, 251] width 18 height 8
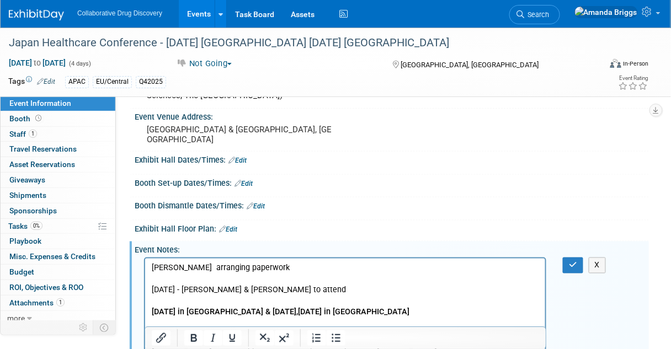
scroll to position [0, 0]
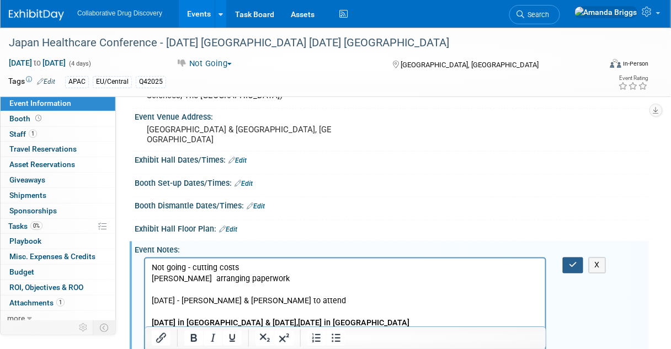
click at [569, 261] on icon "button" at bounding box center [573, 265] width 8 height 8
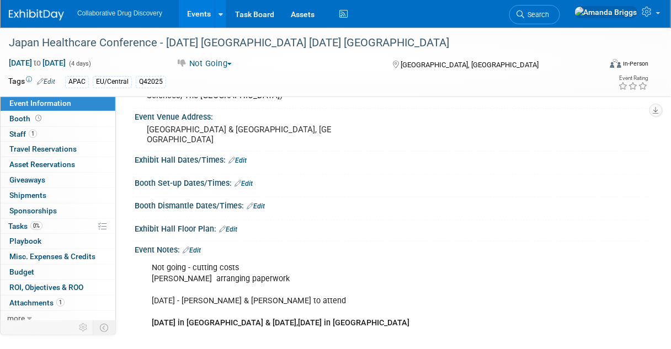
click at [198, 9] on link "Events" at bounding box center [199, 14] width 40 height 28
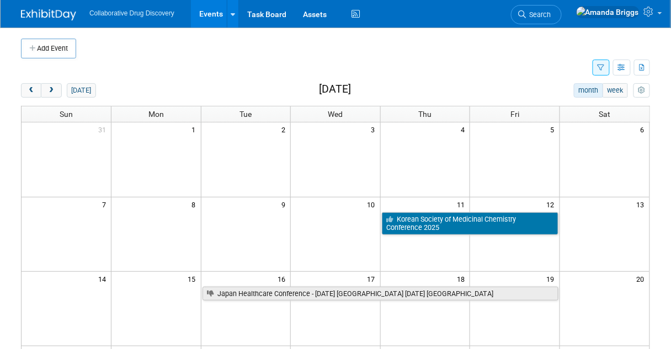
click at [551, 14] on span "Search" at bounding box center [538, 14] width 25 height 8
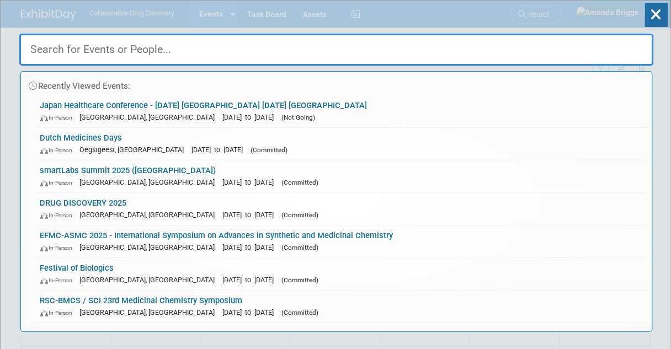
click at [268, 46] on input "text" at bounding box center [336, 50] width 634 height 32
paste input "SCI - New approaches in medicinal chemistry"
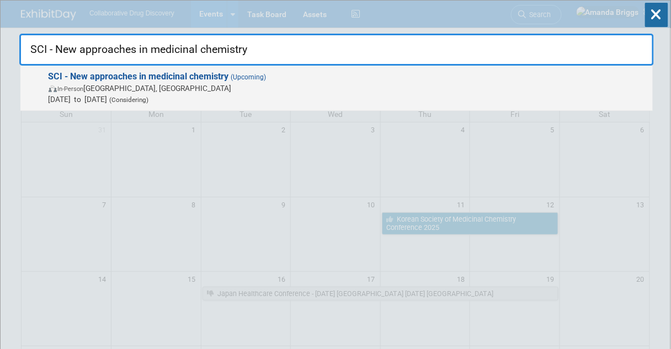
type input "SCI - New approaches in medicinal chemistry"
click at [174, 77] on strong "SCI - New approaches in medicinal chemistry" at bounding box center [139, 76] width 180 height 10
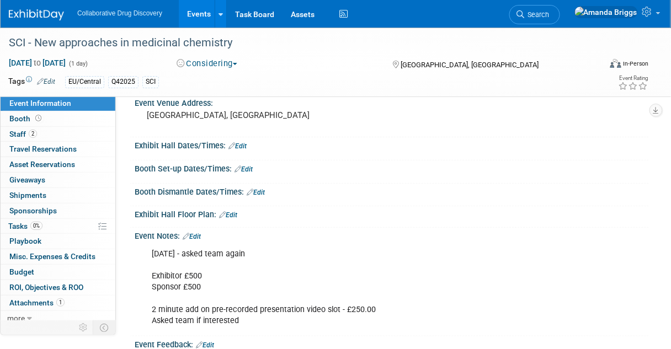
scroll to position [176, 0]
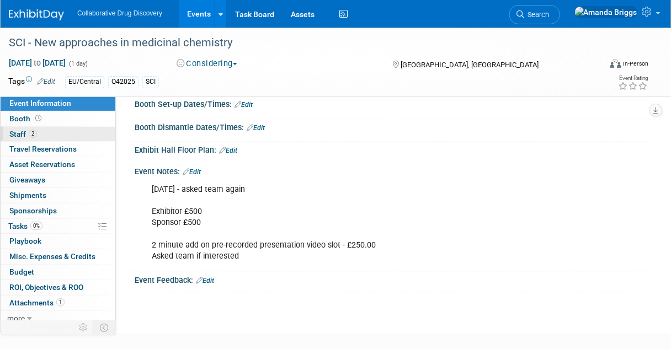
click at [20, 135] on span "Staff 2" at bounding box center [23, 134] width 28 height 9
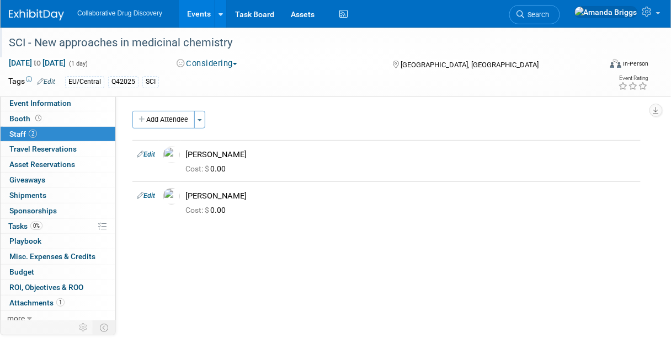
click at [234, 46] on div "SCI - New approaches in medicinal chemistry" at bounding box center [299, 43] width 589 height 20
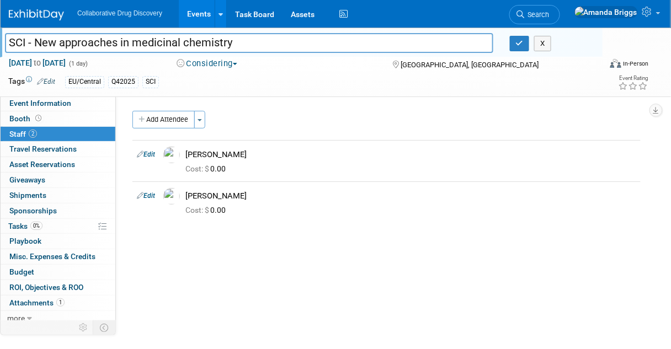
drag, startPoint x: 234, startPoint y: 44, endPoint x: 8, endPoint y: 54, distance: 226.4
click at [8, 54] on div "SCI - New approaches in medicinal chemistry SCI - New approaches in medicinal c…" at bounding box center [301, 43] width 602 height 30
click at [47, 104] on span "Event Information" at bounding box center [40, 103] width 62 height 9
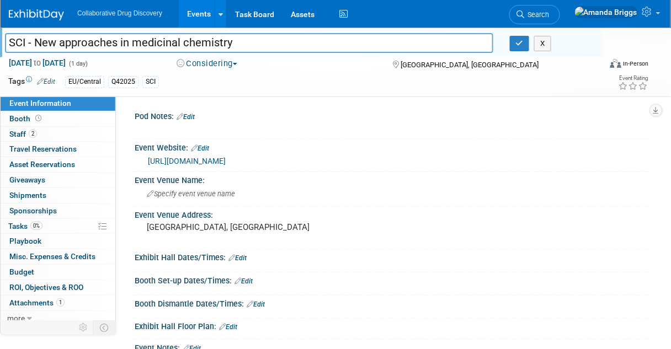
click at [242, 46] on input "SCI - New approaches in medicinal chemistry" at bounding box center [249, 42] width 488 height 19
drag, startPoint x: 242, startPoint y: 42, endPoint x: -17, endPoint y: 42, distance: 259.2
click at [0, 42] on html "Collaborative Drug Discovery Events Add Event Bulk Upload Events Shareable Even…" at bounding box center [335, 174] width 671 height 349
click at [10, 135] on span "Staff 2" at bounding box center [23, 134] width 28 height 9
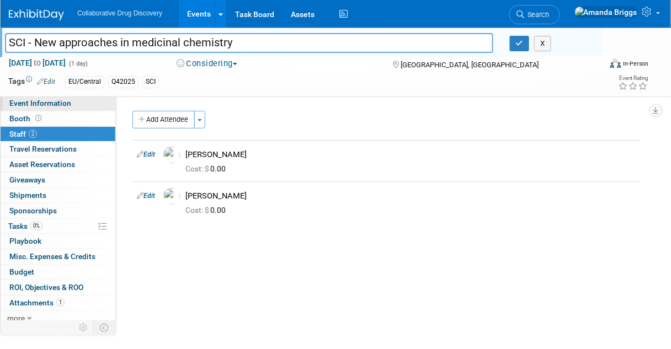
click at [41, 106] on span "Event Information" at bounding box center [40, 103] width 62 height 9
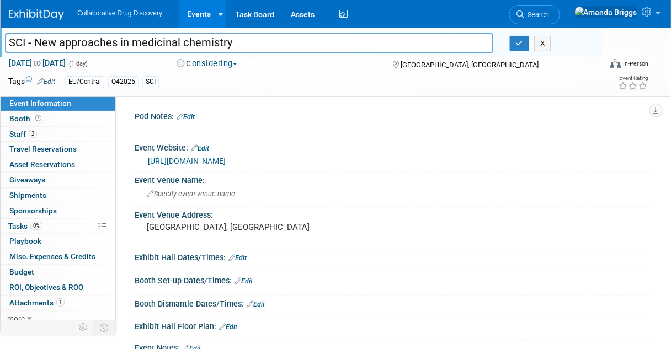
click at [239, 65] on button "Considering" at bounding box center [207, 64] width 69 height 12
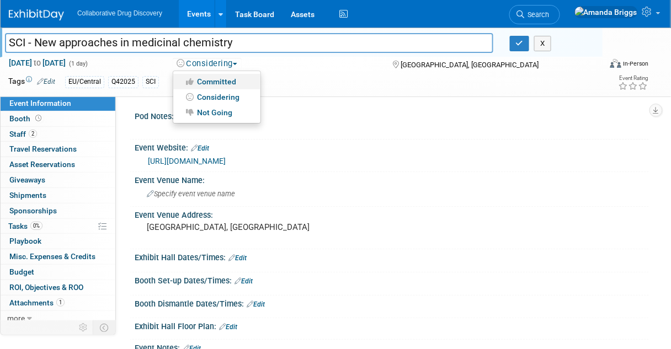
click at [227, 82] on link "Committed" at bounding box center [216, 81] width 87 height 15
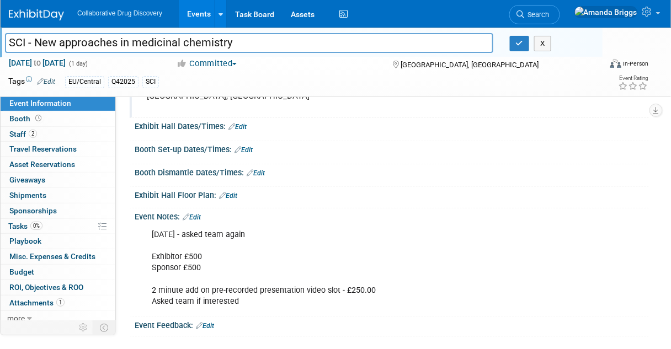
scroll to position [132, 0]
click at [196, 212] on link "Edit" at bounding box center [192, 216] width 18 height 8
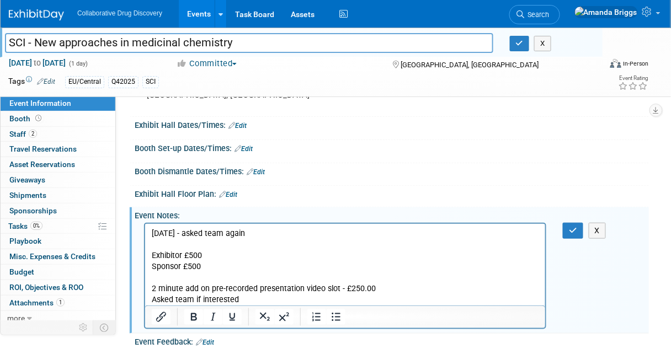
scroll to position [0, 0]
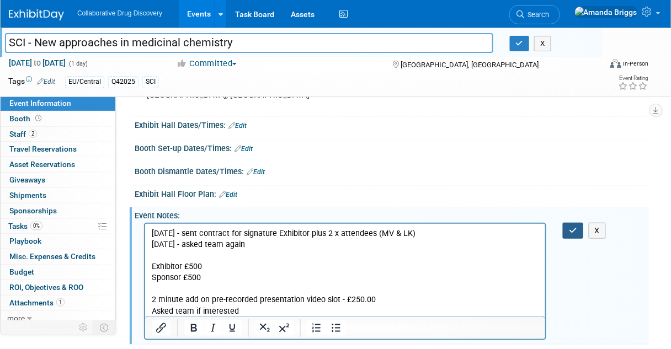
click at [573, 227] on icon "button" at bounding box center [573, 231] width 8 height 8
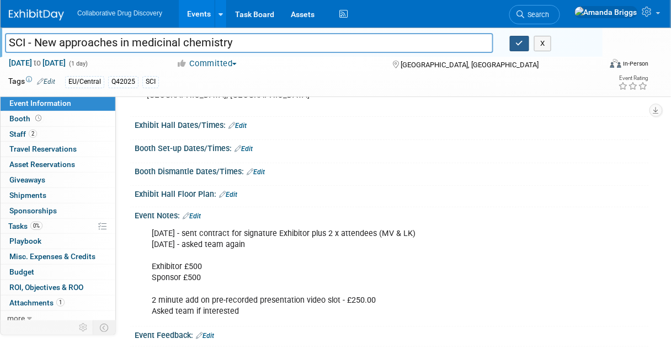
click at [523, 45] on button "button" at bounding box center [520, 43] width 20 height 15
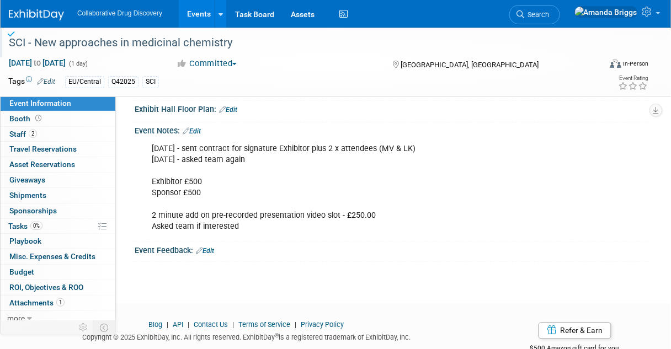
scroll to position [44, 0]
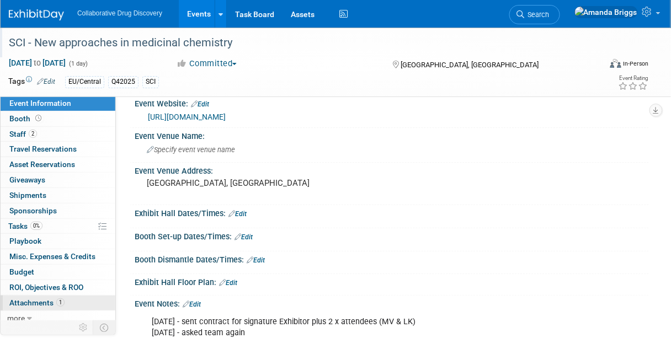
click at [40, 300] on span "Attachments 1" at bounding box center [36, 302] width 55 height 9
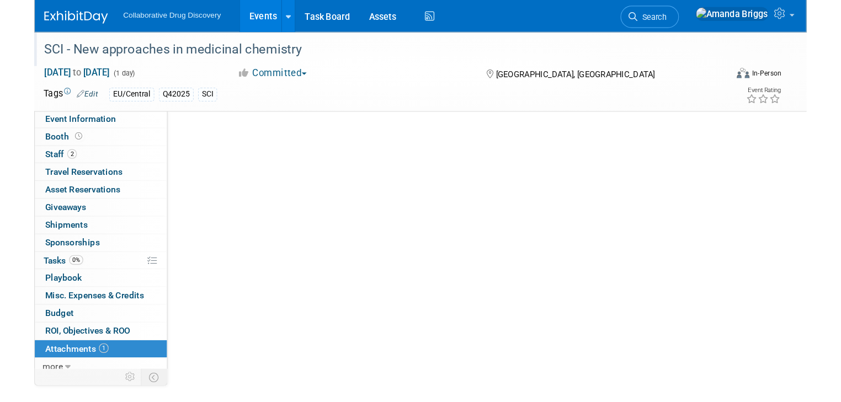
scroll to position [0, 0]
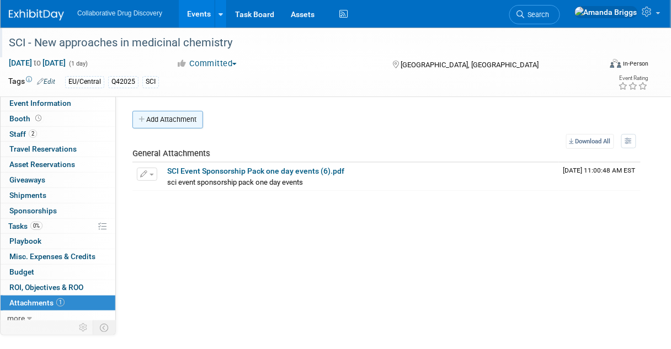
click at [162, 124] on button "Add Attachment" at bounding box center [167, 120] width 71 height 18
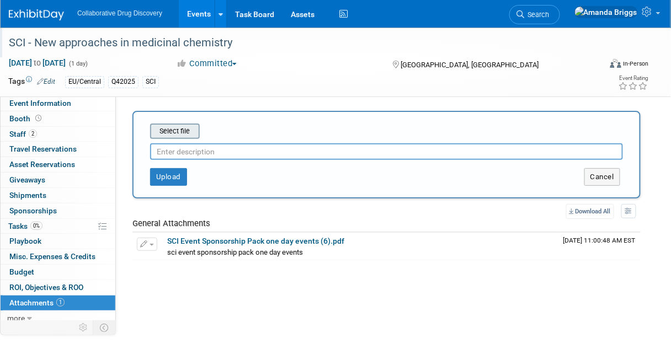
click at [179, 128] on input "file" at bounding box center [132, 131] width 131 height 13
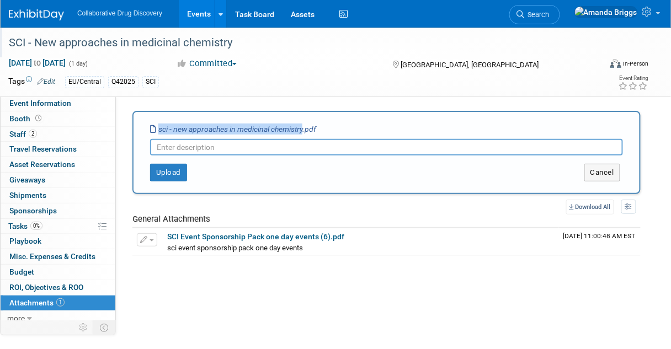
drag, startPoint x: 304, startPoint y: 128, endPoint x: 154, endPoint y: 128, distance: 150.6
click at [154, 128] on icon "sci - new approaches in medicinal chemistry.pdf" at bounding box center [233, 129] width 166 height 9
copy icon "sci - new approaches in medicinal chemistry"
click at [163, 146] on input "text" at bounding box center [386, 147] width 473 height 17
paste input "sci - new approaches in medicinal chemistry"
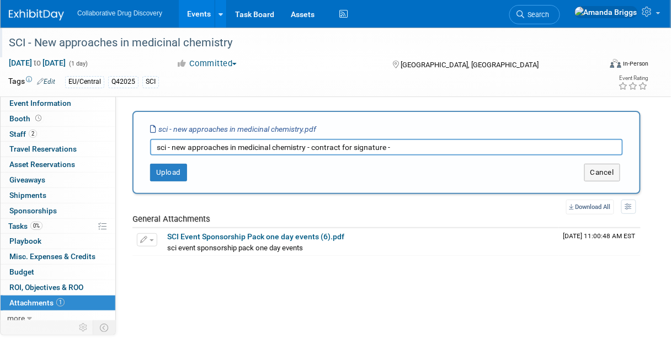
drag, startPoint x: 313, startPoint y: 147, endPoint x: 122, endPoint y: 143, distance: 190.3
click at [122, 143] on div "Pod Notes: Edit X Edit" at bounding box center [382, 209] width 533 height 227
click at [240, 146] on input "contract for signature -" at bounding box center [386, 147] width 473 height 17
type input "contract for signature - sent to MV 28AUG2025"
click at [159, 168] on button "Upload" at bounding box center [168, 173] width 37 height 18
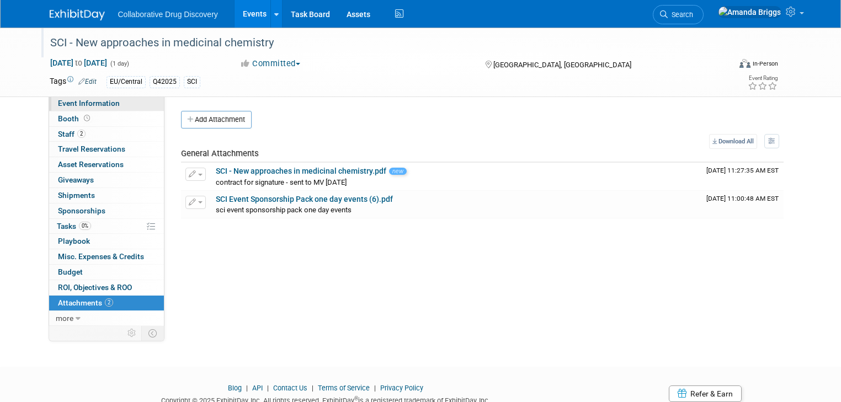
click at [91, 106] on span "Event Information" at bounding box center [89, 103] width 62 height 9
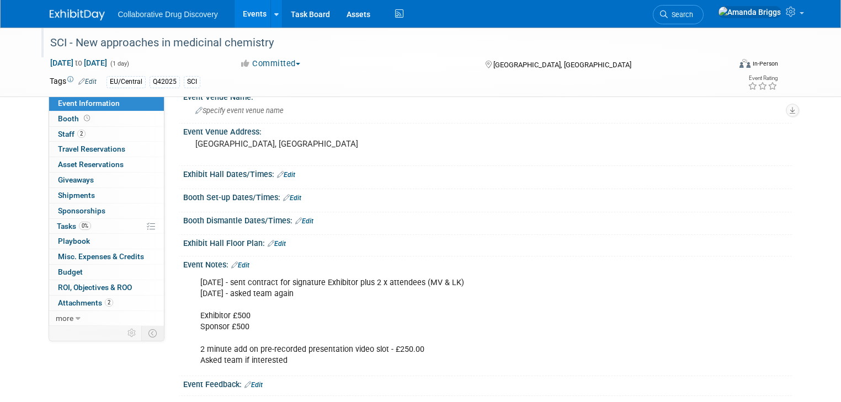
scroll to position [88, 0]
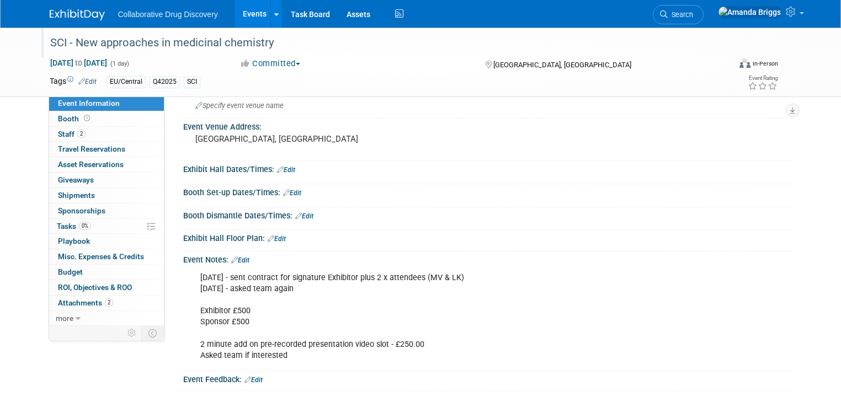
click at [237, 260] on link "Edit" at bounding box center [240, 260] width 18 height 8
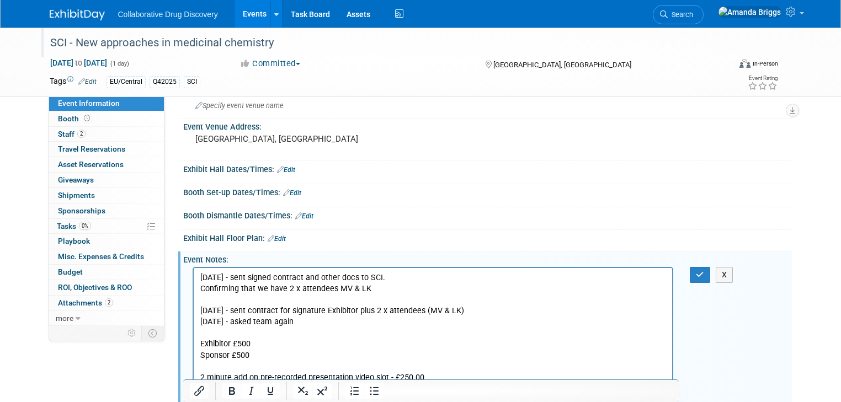
scroll to position [0, 0]
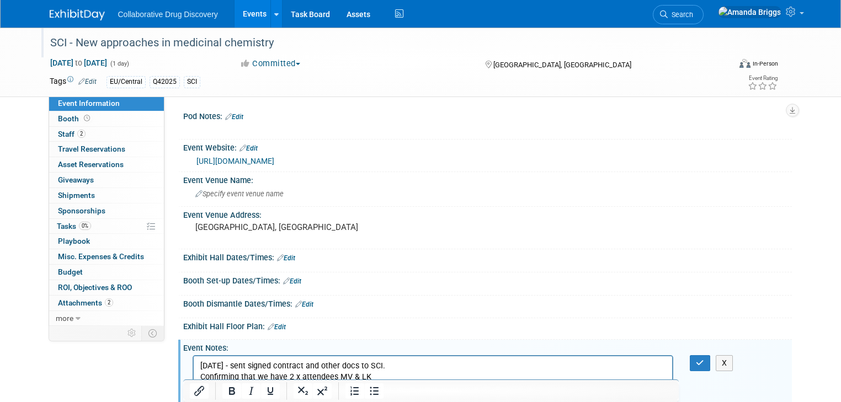
click at [227, 115] on link "Edit" at bounding box center [234, 117] width 18 height 8
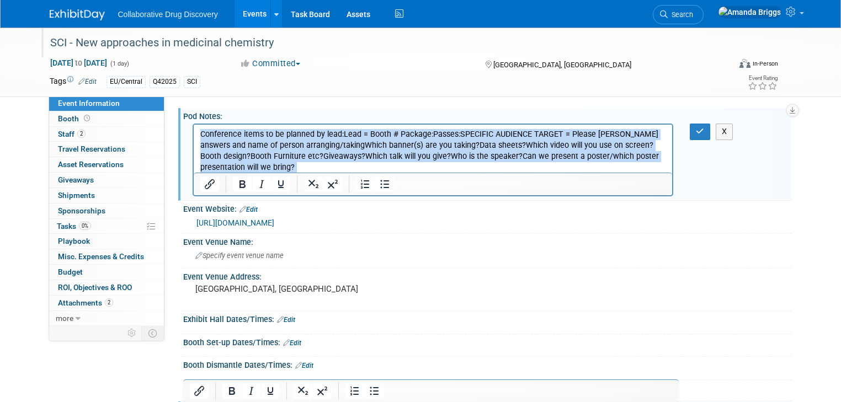
drag, startPoint x: 283, startPoint y: 164, endPoint x: 200, endPoint y: 133, distance: 89.5
click at [200, 133] on p "Conference items to be planned by lead:Lead = Booth # Package:Passes:SPECIFIC A…" at bounding box center [433, 156] width 466 height 55
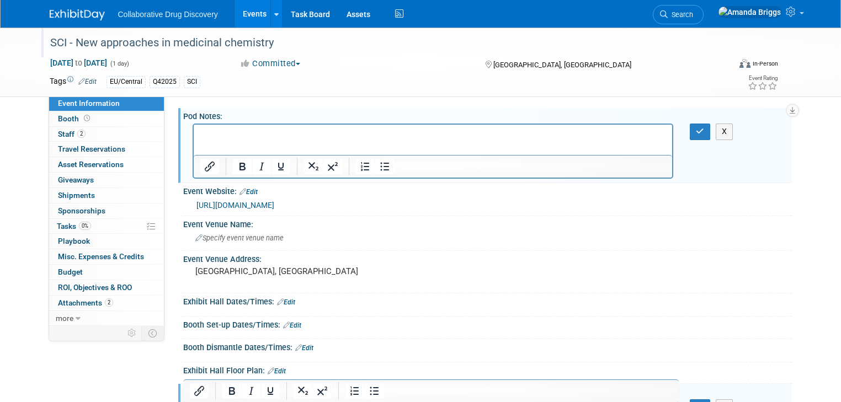
click at [270, 135] on p "Rich Text Area. Press ALT-0 for help." at bounding box center [433, 134] width 466 height 11
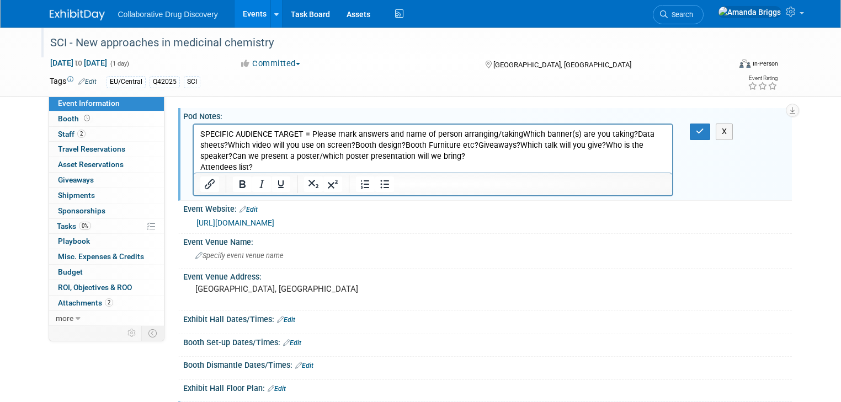
click at [311, 133] on p "SPECIFIC AUDIENCE TARGET = Please mark answers and name of person arranging/tak…" at bounding box center [433, 151] width 466 height 44
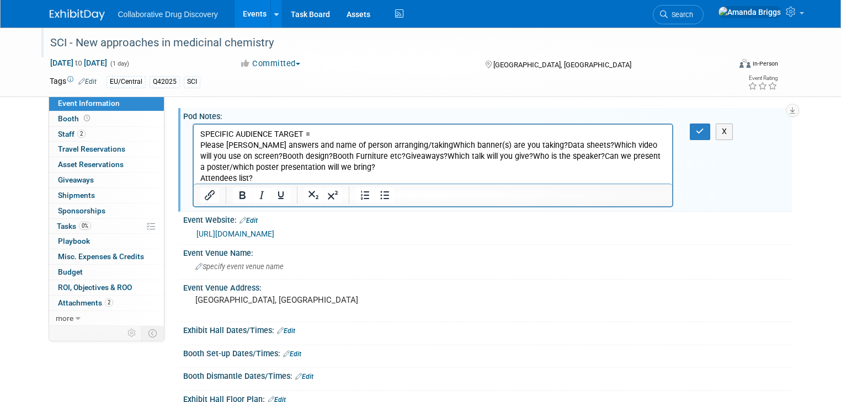
click at [409, 145] on p "Please mark answers and name of person arranging/takingWhich banner(s) are you …" at bounding box center [433, 162] width 466 height 44
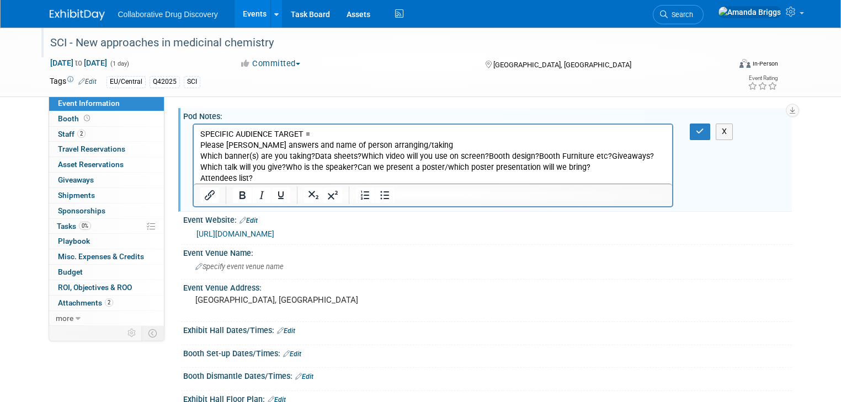
click at [311, 157] on p "Which banner(s) are you taking?Data sheets?Which video will you use on screen?B…" at bounding box center [433, 167] width 466 height 33
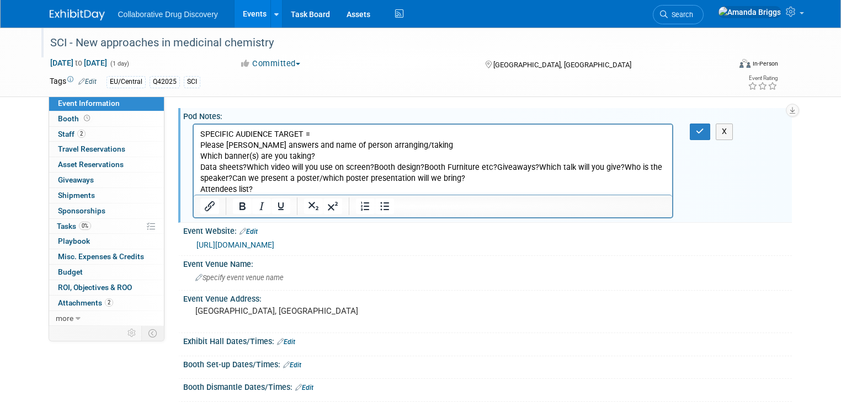
click at [245, 167] on p "Data sheets?Which video will you use on screen?Booth design?Booth Furniture etc…" at bounding box center [433, 178] width 466 height 33
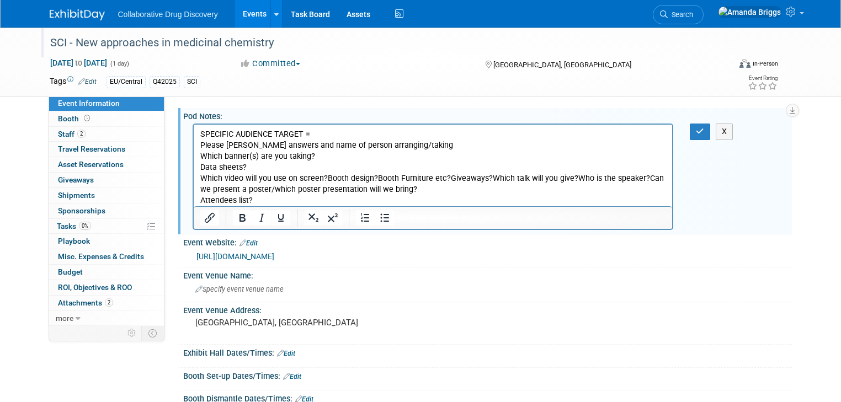
click at [325, 178] on p "Which video will you use on screen?Booth design?Booth Furniture etc?Giveaways?W…" at bounding box center [433, 189] width 466 height 33
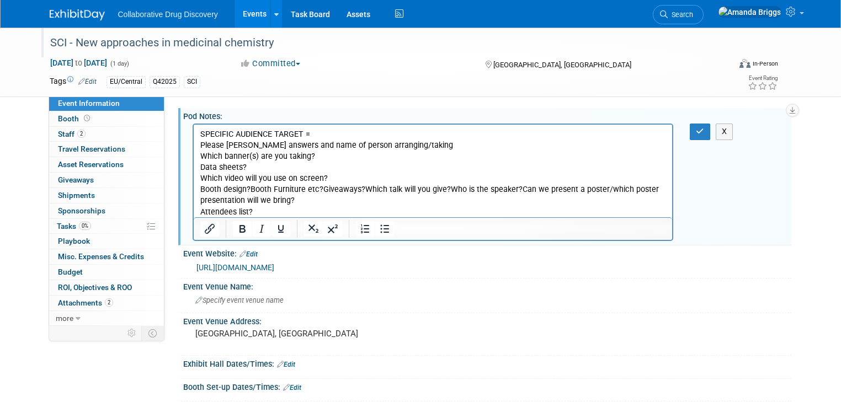
click at [250, 188] on p "Booth design?Booth Furniture etc?Giveaways?Which talk will you give?Who is the …" at bounding box center [433, 200] width 466 height 33
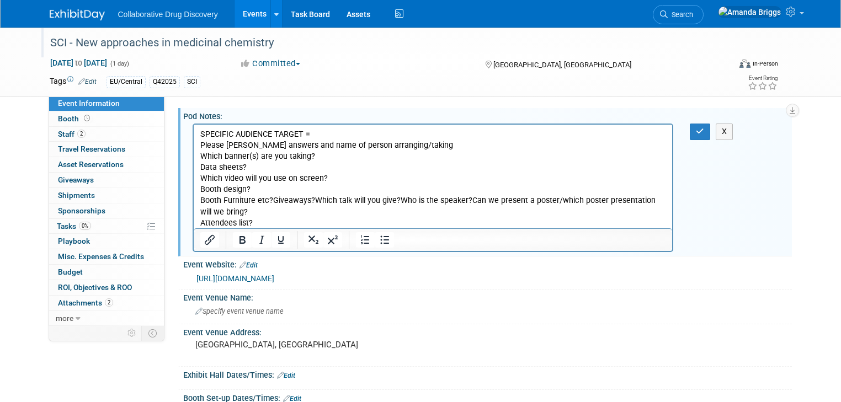
click at [271, 200] on p "Booth Furniture etc?Giveaways?Which talk will you give?Who is the speaker?Can w…" at bounding box center [433, 211] width 466 height 33
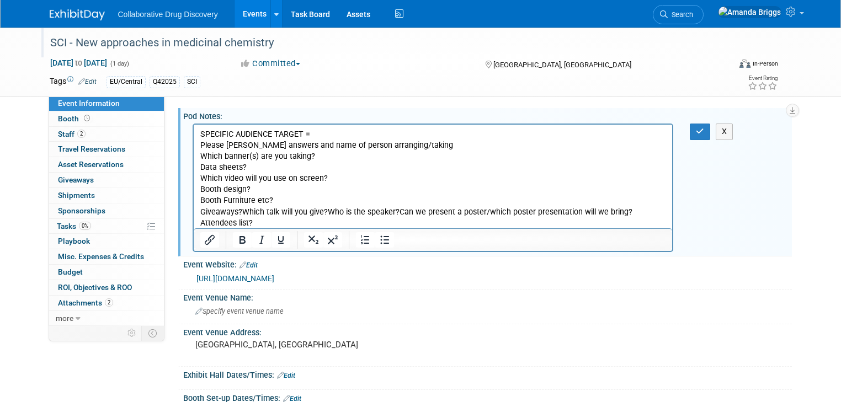
click at [242, 211] on p "Giveaways?Which talk will you give?Who is the speaker?Can we present a poster/w…" at bounding box center [433, 218] width 466 height 22
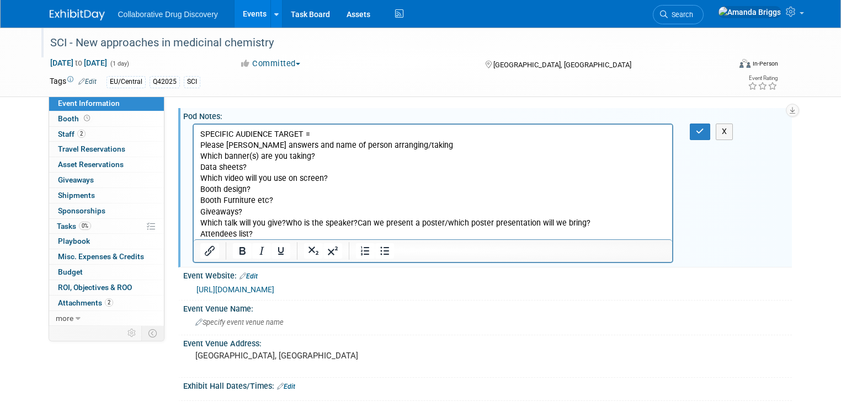
click at [283, 222] on p "Which talk will you give?Who is the speaker?Can we present a poster/which poste…" at bounding box center [433, 229] width 466 height 22
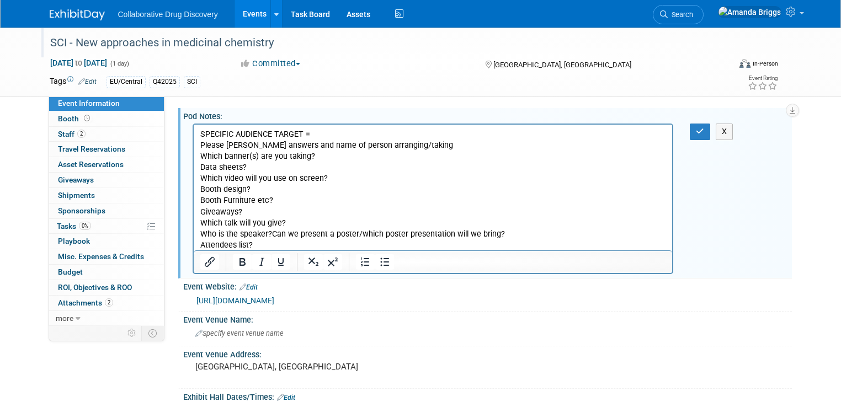
click at [271, 234] on p "Who is the speaker?Can we present a poster/which poster presentation will we br…" at bounding box center [433, 240] width 466 height 22
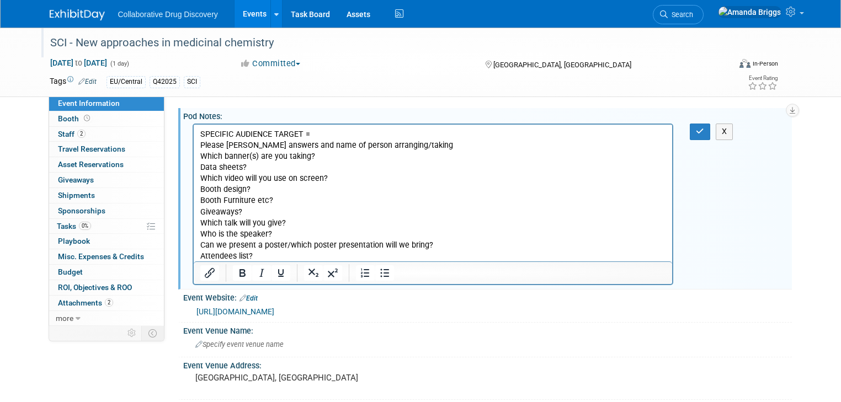
click at [261, 256] on p "Can we present a poster/which poster presentation will we bring? Attendees list?" at bounding box center [433, 251] width 466 height 22
click at [283, 234] on p "Who is the speaker?" at bounding box center [433, 234] width 466 height 11
drag, startPoint x: 288, startPoint y: 232, endPoint x: 270, endPoint y: 234, distance: 18.3
click at [270, 234] on p "Who is the speaker? N/A" at bounding box center [433, 234] width 466 height 11
copy p "N/A"
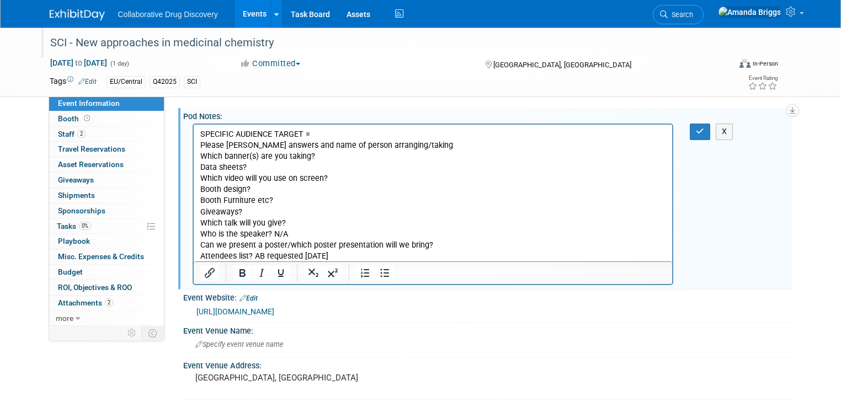
click at [295, 222] on p "Which talk will you give?" at bounding box center [433, 223] width 466 height 11
click at [283, 202] on p "Booth Furniture etc?" at bounding box center [433, 200] width 466 height 11
click at [261, 188] on p "Booth design?" at bounding box center [433, 189] width 466 height 11
click at [433, 246] on p "Can we present a poster/which poster presentation will we bring? Attendees list…" at bounding box center [433, 251] width 466 height 22
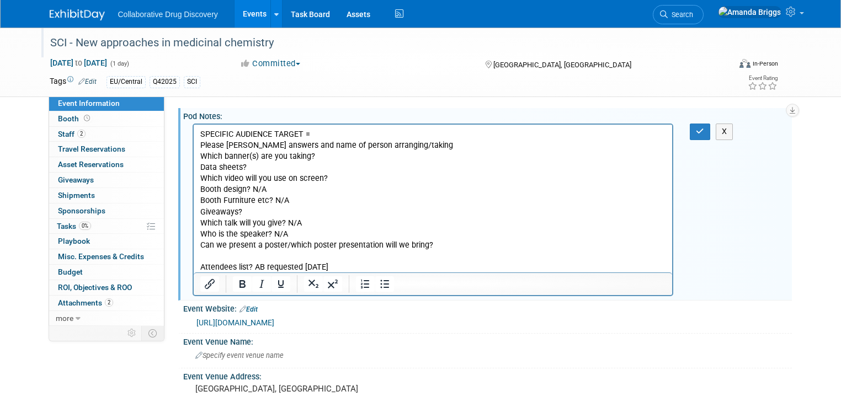
click at [201, 133] on p "SPECIFIC AUDIENCE TARGET =" at bounding box center [433, 134] width 466 height 11
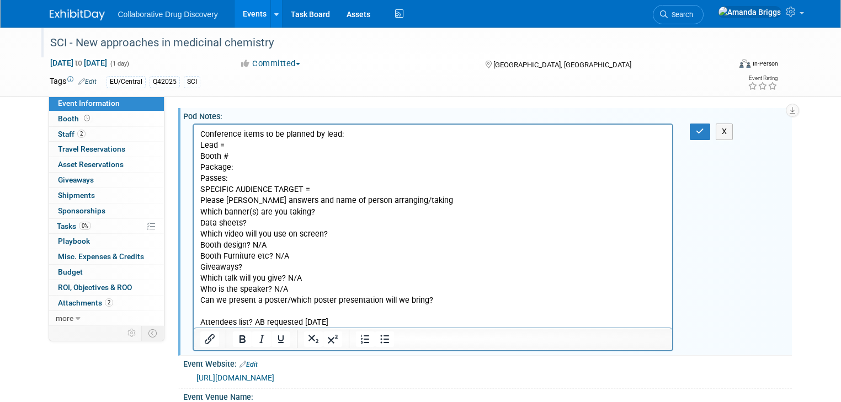
click at [248, 146] on p "Conference items to be planned by lead: Lead = Booth # Package: Passes:" at bounding box center [433, 156] width 466 height 55
click at [242, 157] on p "Conference items to be planned by lead: Lead = Lauren Booth # Package: Passes:" at bounding box center [433, 156] width 466 height 55
click at [243, 166] on p "Conference items to be planned by lead: Lead = Lauren Booth # : on a first come…" at bounding box center [433, 156] width 466 height 55
click at [240, 175] on p "Conference items to be planned by lead: Lead = Lauren Booth # : on a first come…" at bounding box center [433, 156] width 466 height 55
click at [246, 183] on p "Conference items to be planned by lead: Lead = Lauren Booth # : on a first come…" at bounding box center [433, 156] width 466 height 55
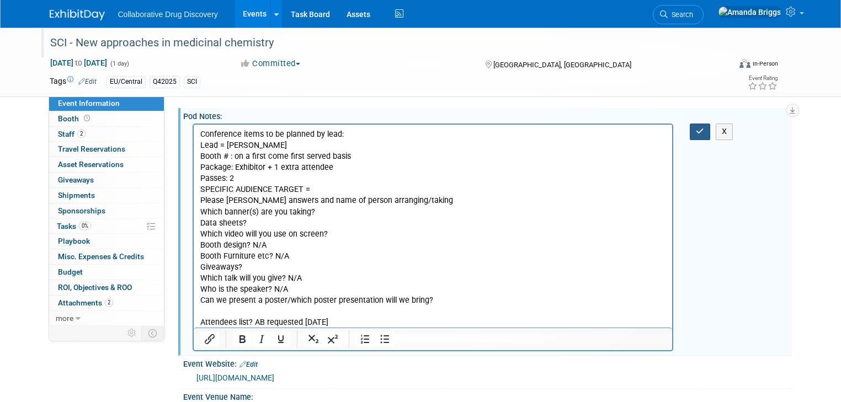
click at [670, 132] on icon "button" at bounding box center [700, 131] width 8 height 8
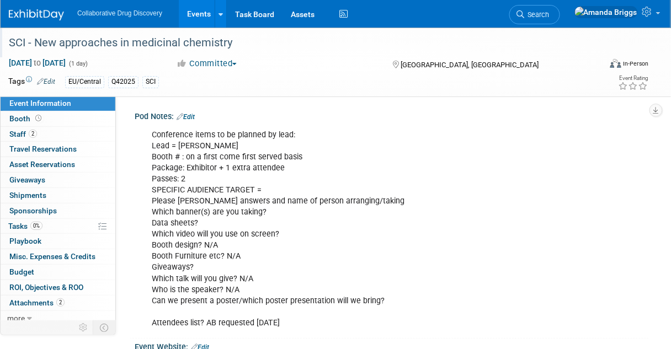
click at [215, 58] on button "Committed" at bounding box center [207, 64] width 69 height 12
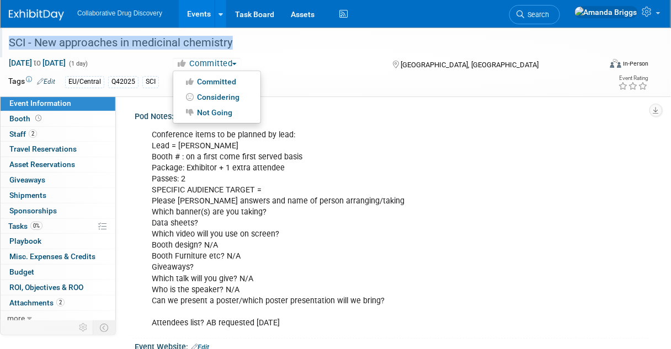
drag, startPoint x: 237, startPoint y: 40, endPoint x: 8, endPoint y: 33, distance: 228.4
click at [8, 33] on div "SCI - New approaches in medicinal chemistry" at bounding box center [299, 43] width 589 height 20
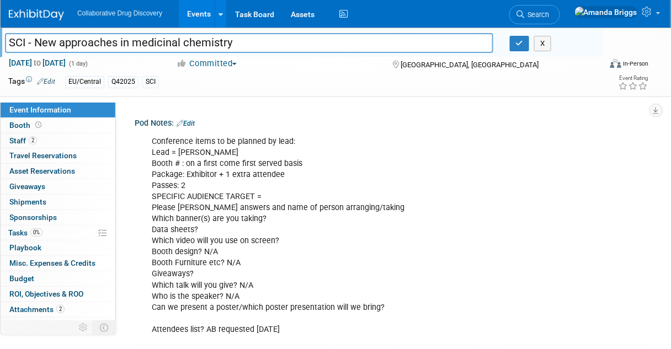
click at [230, 45] on input "SCI - New approaches in medicinal chemistry" at bounding box center [249, 42] width 488 height 19
drag, startPoint x: 213, startPoint y: 40, endPoint x: -3, endPoint y: 37, distance: 216.8
click at [0, 37] on html "Collaborative Drug Discovery Events Add Event Bulk Upload Events Shareable Even…" at bounding box center [335, 174] width 671 height 349
drag, startPoint x: 300, startPoint y: 283, endPoint x: 149, endPoint y: 137, distance: 210.6
click at [150, 137] on div "Conference items to be planned by lead: Lead = Lauren Booth # : on a first come…" at bounding box center [345, 236] width 402 height 210
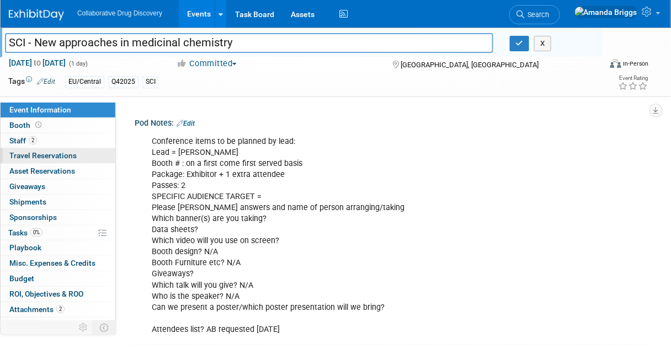
copy div "Conference items to be planned by lead: Lead = Lauren Booth # : on a first come…"
click at [49, 81] on link "Edit" at bounding box center [46, 82] width 18 height 8
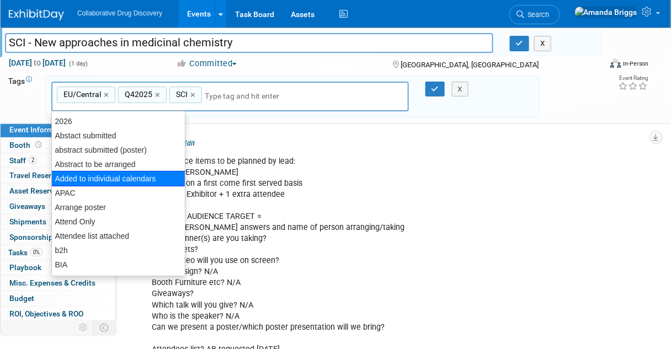
click at [103, 180] on div "Added to individual calendars" at bounding box center [118, 178] width 134 height 15
type input "EU/Central, Q42025, SCI, Added to individual calendars"
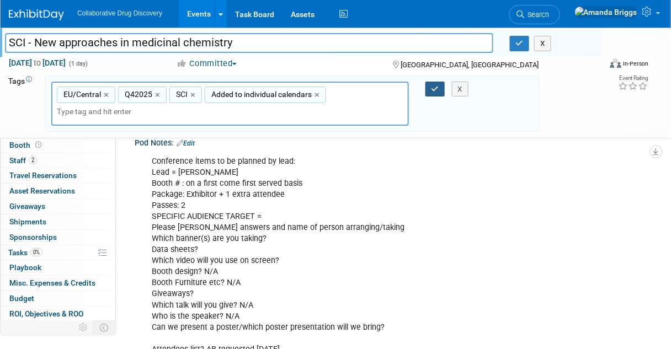
click at [427, 86] on button "button" at bounding box center [435, 89] width 20 height 15
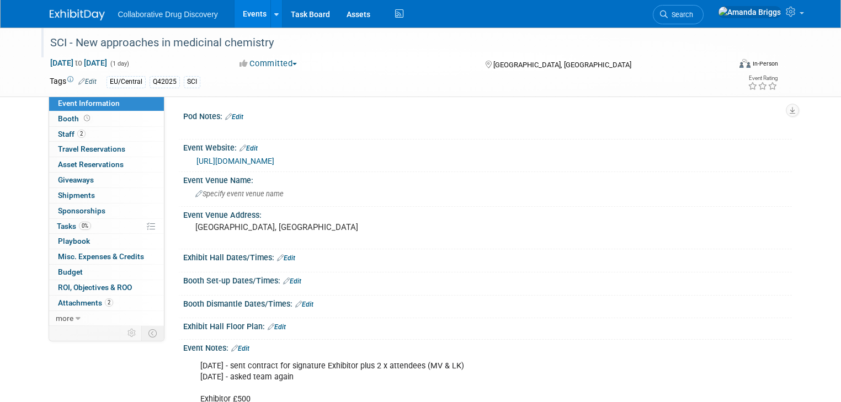
drag, startPoint x: 279, startPoint y: 45, endPoint x: 37, endPoint y: 42, distance: 242.2
click at [46, 42] on div "SCI - New approaches in medicinal chemistry" at bounding box center [381, 43] width 670 height 20
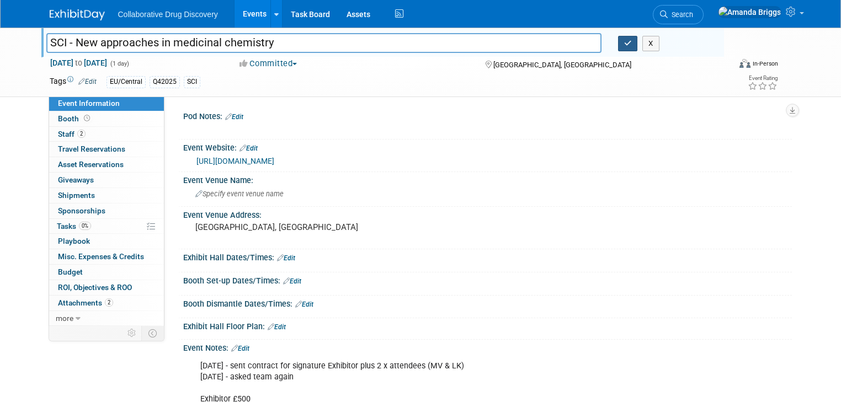
click at [632, 44] on icon "button" at bounding box center [628, 43] width 8 height 7
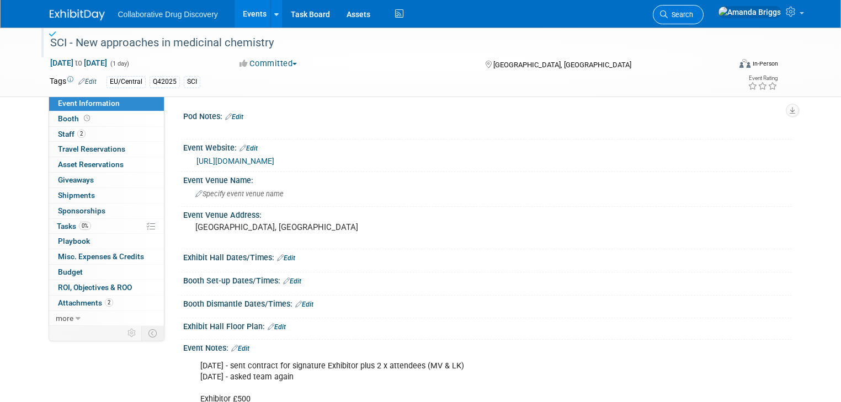
click at [693, 15] on span "Search" at bounding box center [679, 14] width 25 height 8
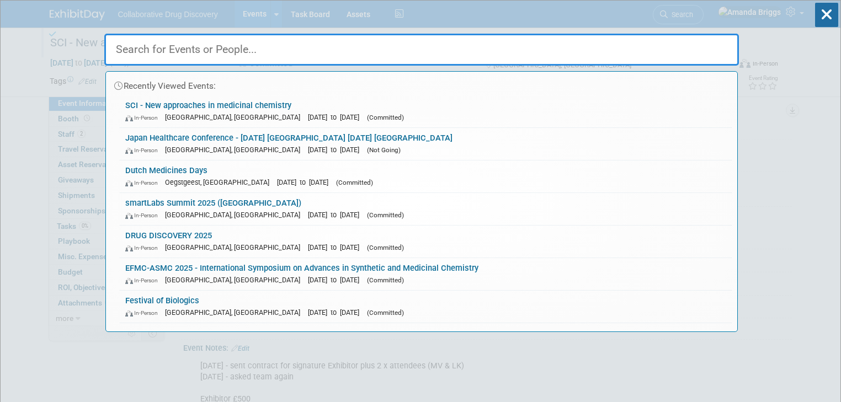
click at [520, 47] on input "text" at bounding box center [421, 50] width 634 height 32
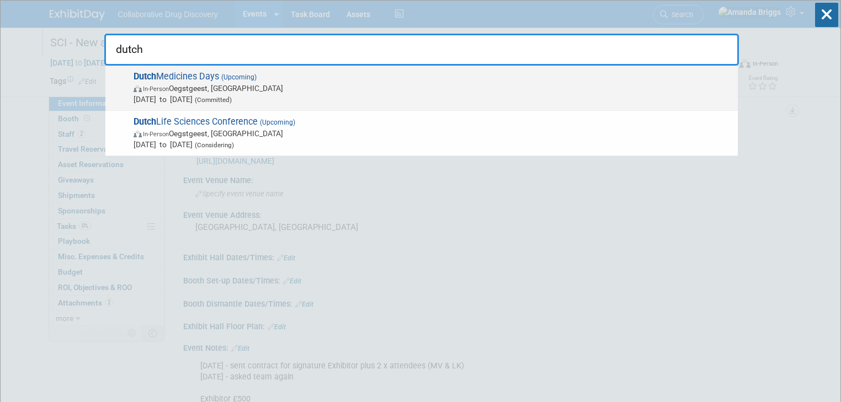
type input "dutch"
click at [197, 74] on span "Dutch Medicines Days (Upcoming) In-Person Oegstgeest, [GEOGRAPHIC_DATA] [DATE] …" at bounding box center [431, 88] width 602 height 34
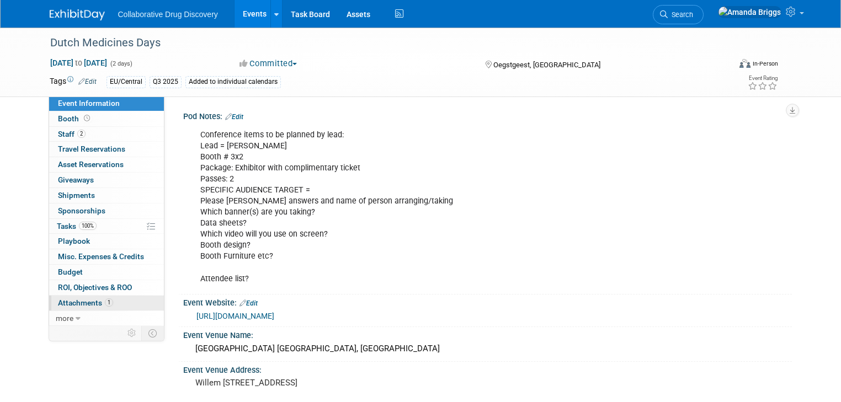
click at [83, 300] on span "Attachments 1" at bounding box center [85, 302] width 55 height 9
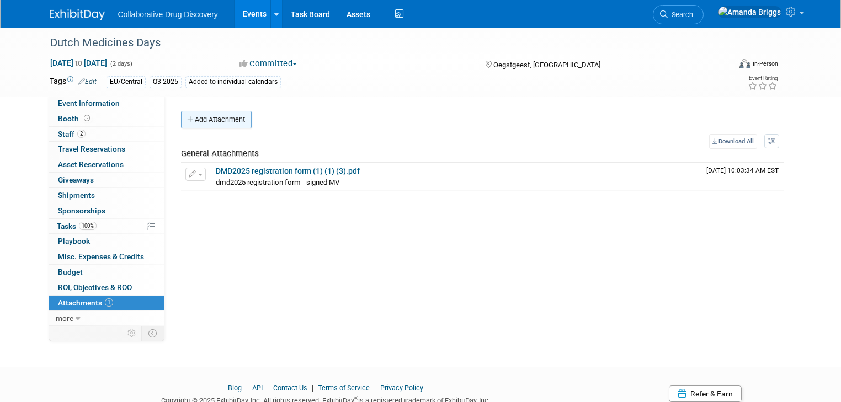
click at [208, 121] on button "Add Attachment" at bounding box center [216, 120] width 71 height 18
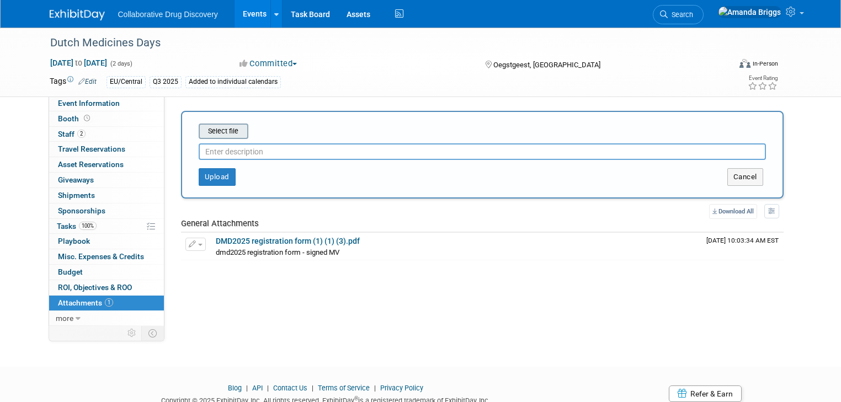
click at [212, 132] on input "file" at bounding box center [181, 131] width 131 height 13
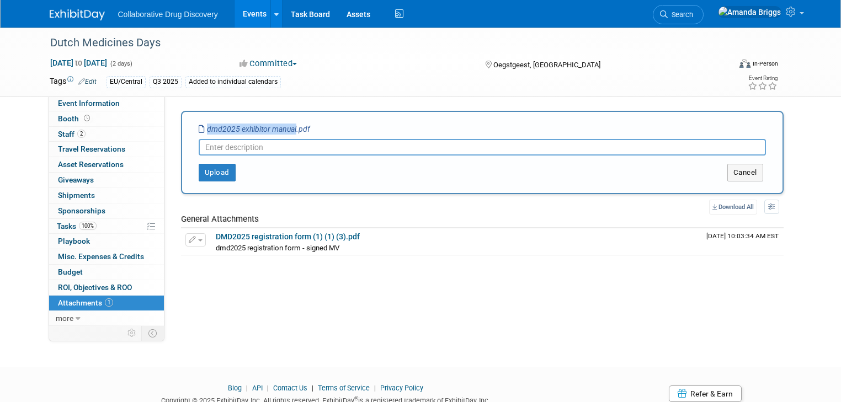
drag, startPoint x: 285, startPoint y: 128, endPoint x: 194, endPoint y: 126, distance: 90.5
click at [199, 126] on icon "dmd2025 exhibitor manual.pdf" at bounding box center [254, 129] width 111 height 9
copy icon "dmd2025 exhibitor manual"
click at [201, 149] on input "text" at bounding box center [482, 147] width 567 height 17
paste input "dmd2025 exhibitor manual"
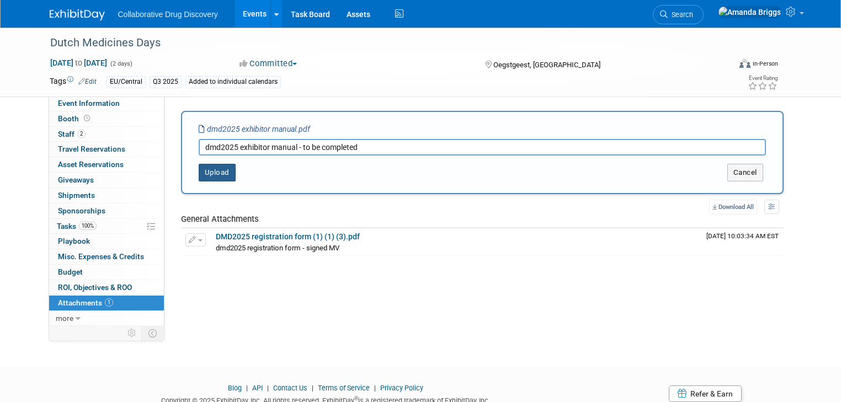
type input "dmd2025 exhibitor manual - to be completed"
click at [210, 170] on button "Upload" at bounding box center [217, 173] width 37 height 18
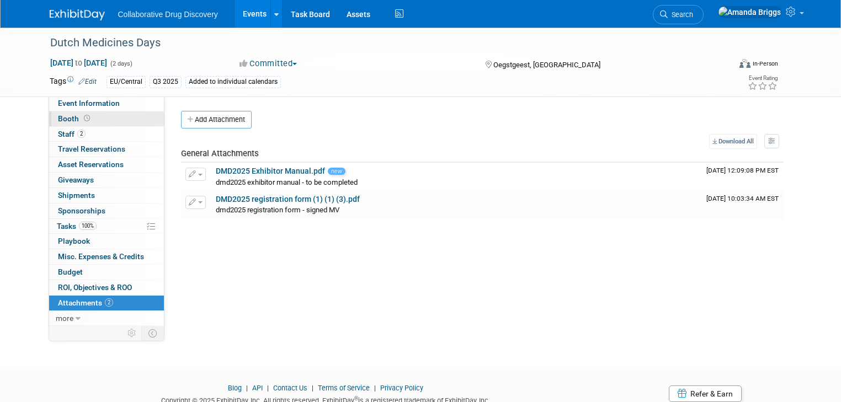
drag, startPoint x: 83, startPoint y: 106, endPoint x: 106, endPoint y: 117, distance: 26.4
click at [83, 106] on span "Event Information" at bounding box center [89, 103] width 62 height 9
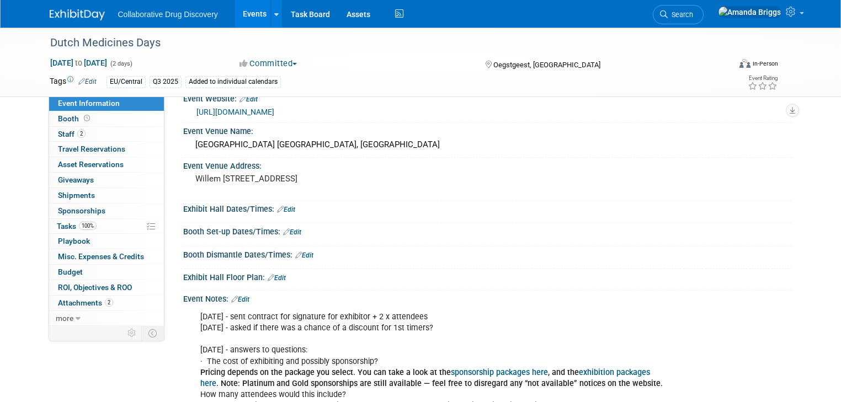
scroll to position [265, 0]
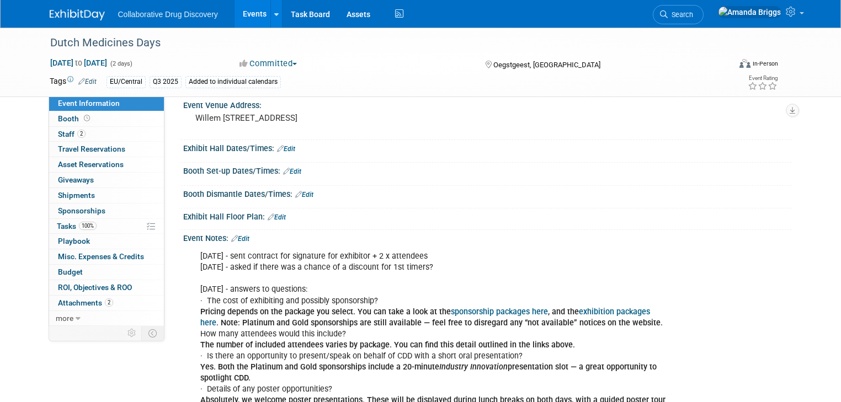
click at [237, 236] on link "Edit" at bounding box center [240, 239] width 18 height 8
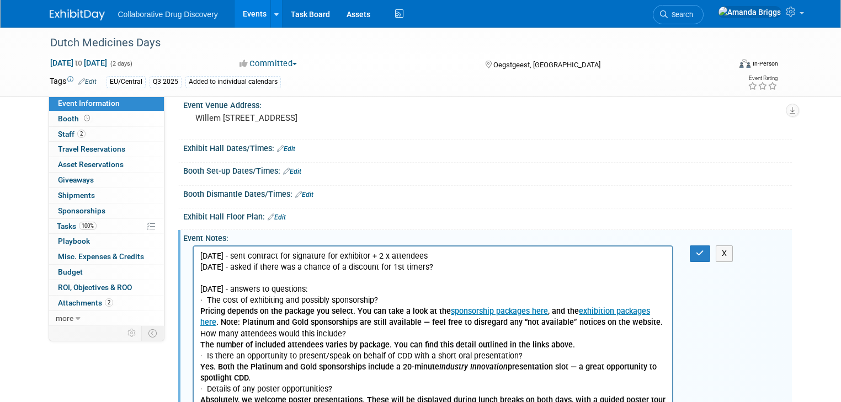
scroll to position [0, 0]
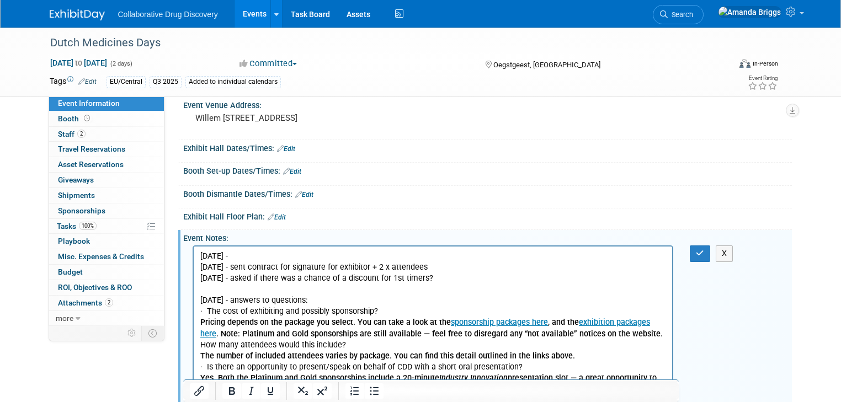
click at [208, 255] on p "[DATE] -" at bounding box center [433, 256] width 466 height 11
click at [255, 254] on p "[DATE] -" at bounding box center [433, 256] width 466 height 11
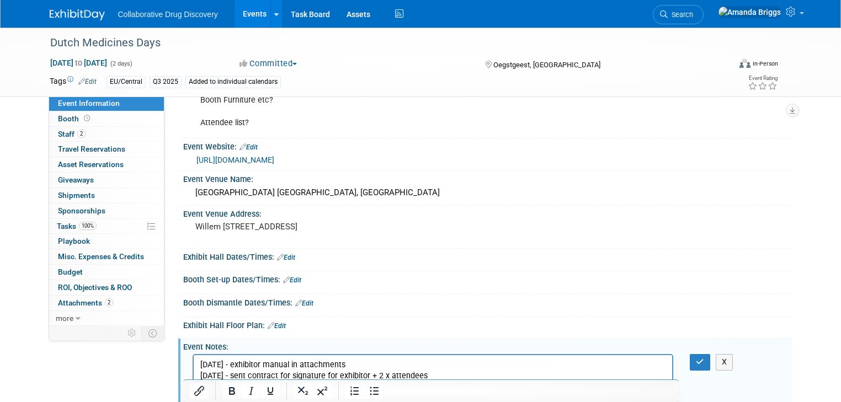
scroll to position [309, 0]
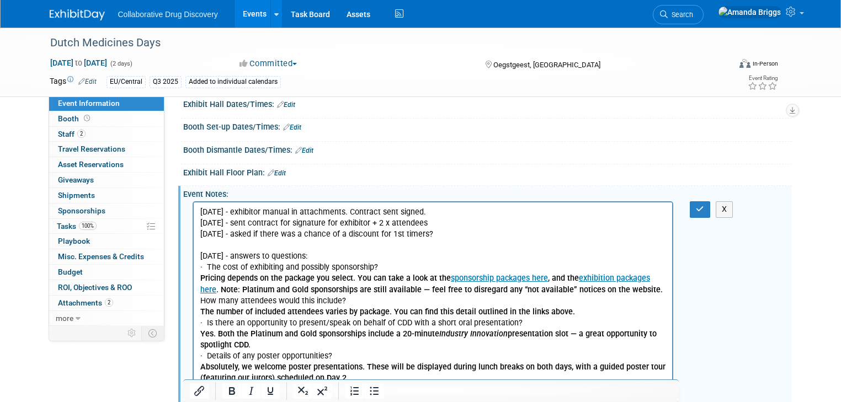
click at [362, 212] on p "[DATE] - exhibitor manual in attachments. Contract sent signed." at bounding box center [433, 212] width 466 height 11
drag, startPoint x: 698, startPoint y: 207, endPoint x: 483, endPoint y: 7, distance: 293.9
click at [698, 207] on button "button" at bounding box center [699, 209] width 20 height 16
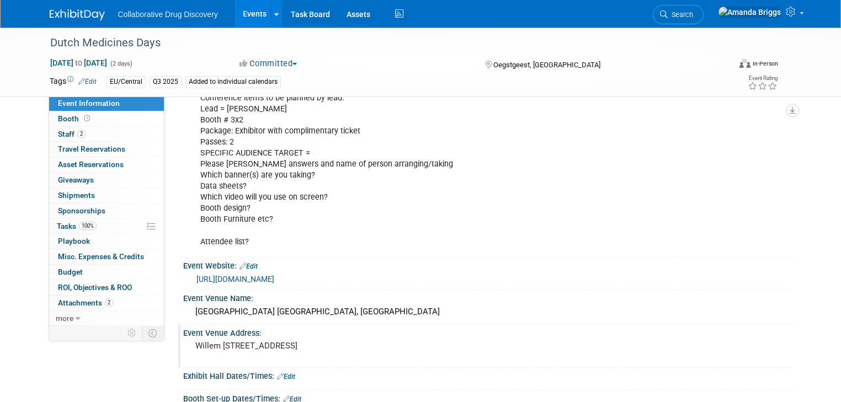
scroll to position [0, 0]
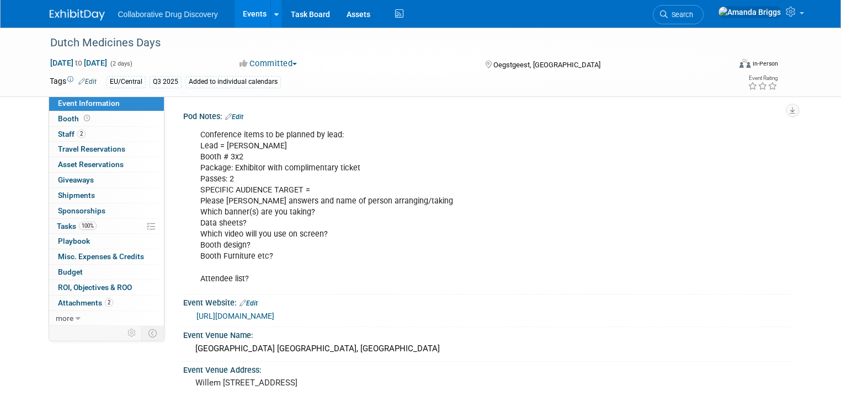
click at [232, 117] on link "Edit" at bounding box center [234, 117] width 18 height 8
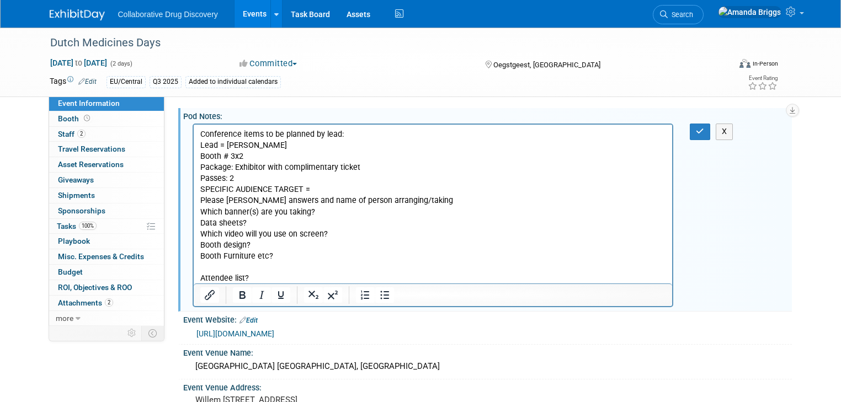
click at [254, 158] on p "Conference items to be planned by lead: Lead = [PERSON_NAME] # 3x2 Package: Exh…" at bounding box center [433, 206] width 466 height 155
click at [271, 247] on p "Conference items to be planned by lead: Lead = [PERSON_NAME] # 3x2 - floorplan …" at bounding box center [433, 206] width 466 height 155
click at [274, 256] on p "Conference items to be planned by lead: Lead = [PERSON_NAME] # 3x2 - floorplan …" at bounding box center [433, 206] width 466 height 155
click at [704, 133] on icon "button" at bounding box center [700, 131] width 8 height 8
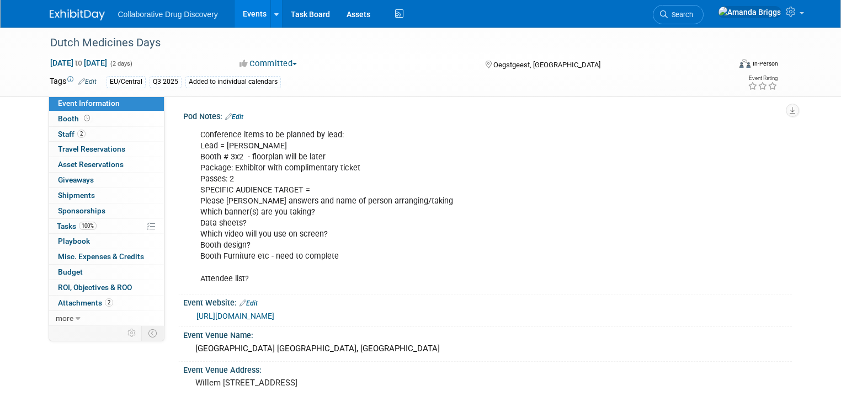
drag, startPoint x: 228, startPoint y: 115, endPoint x: 242, endPoint y: 121, distance: 15.8
click at [228, 115] on link "Edit" at bounding box center [234, 117] width 18 height 8
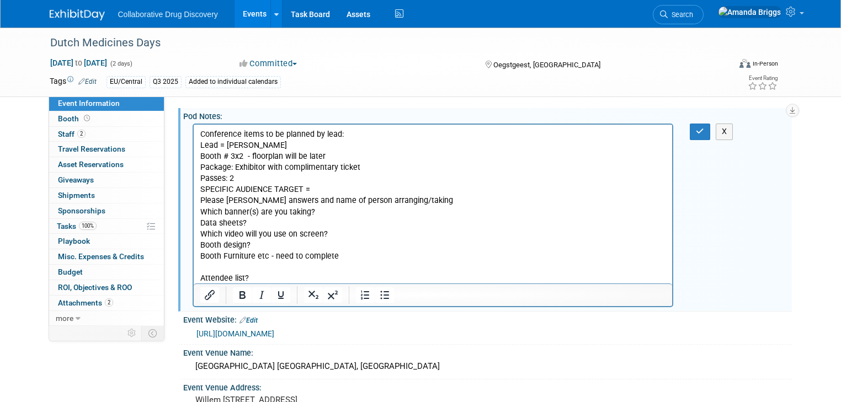
click at [353, 256] on p "Conference items to be planned by lead: Lead = [PERSON_NAME] # 3x2 - floorplan …" at bounding box center [433, 206] width 466 height 155
click at [704, 132] on icon "button" at bounding box center [700, 131] width 8 height 8
